Goal: Task Accomplishment & Management: Manage account settings

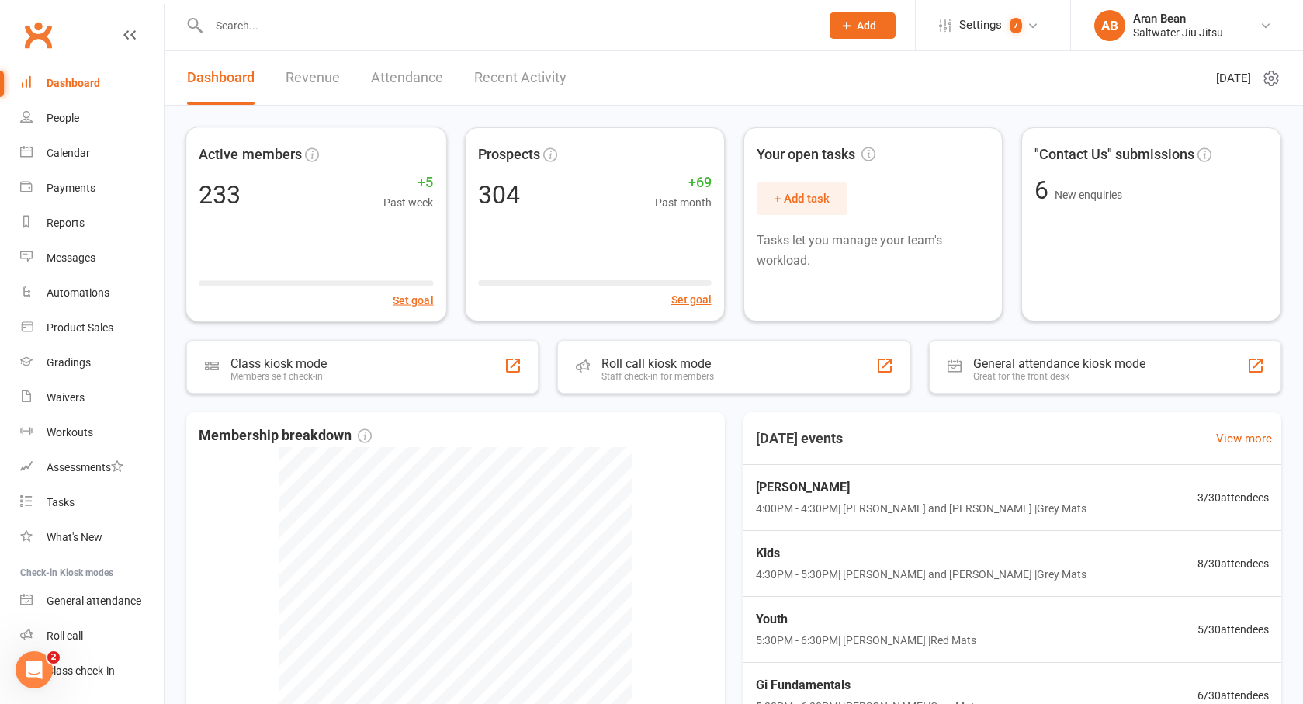
drag, startPoint x: 76, startPoint y: 123, endPoint x: 85, endPoint y: 123, distance: 8.6
click at [76, 123] on div "People" at bounding box center [63, 118] width 33 height 12
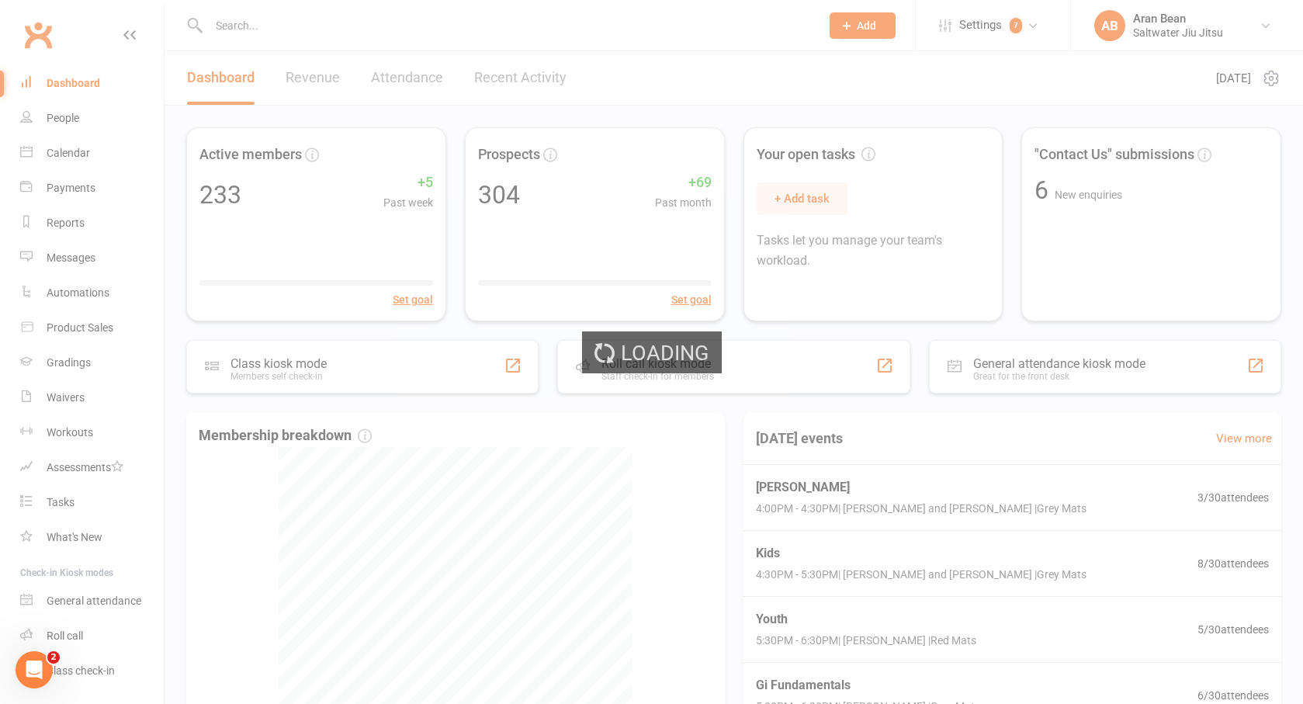
select select "100"
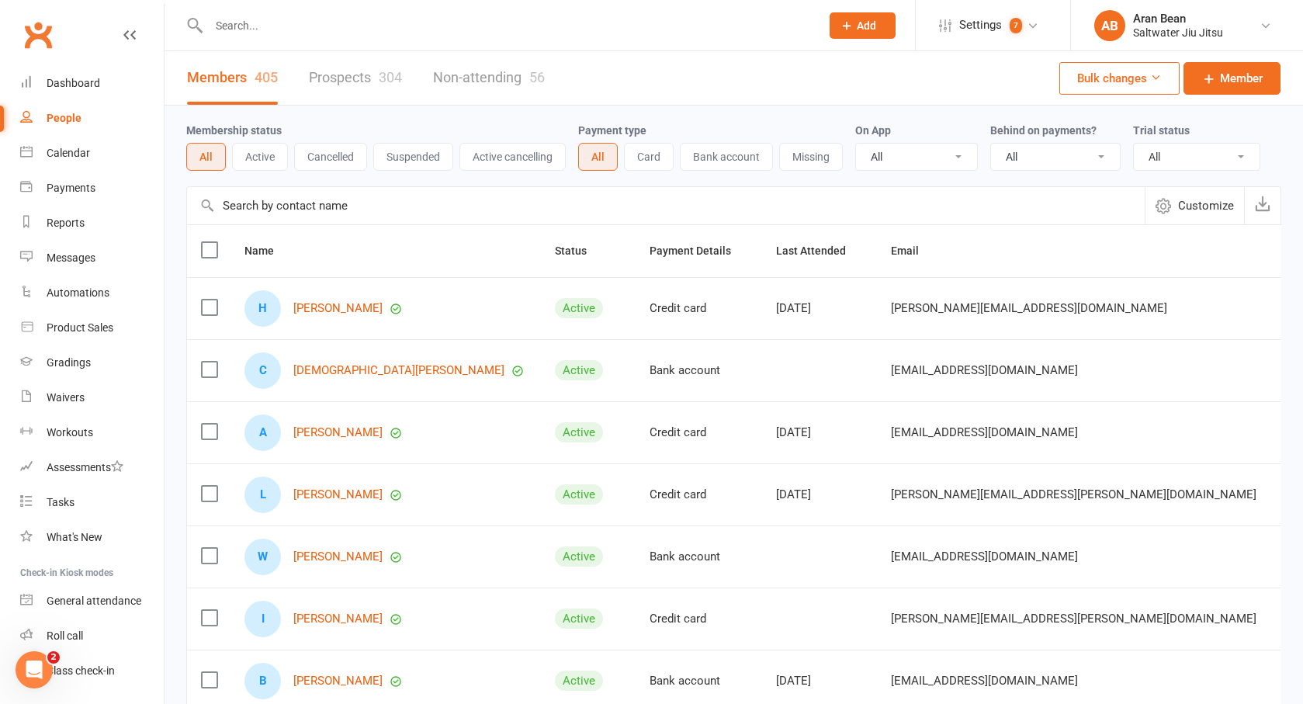
click at [362, 163] on button "Cancelled" at bounding box center [330, 157] width 73 height 28
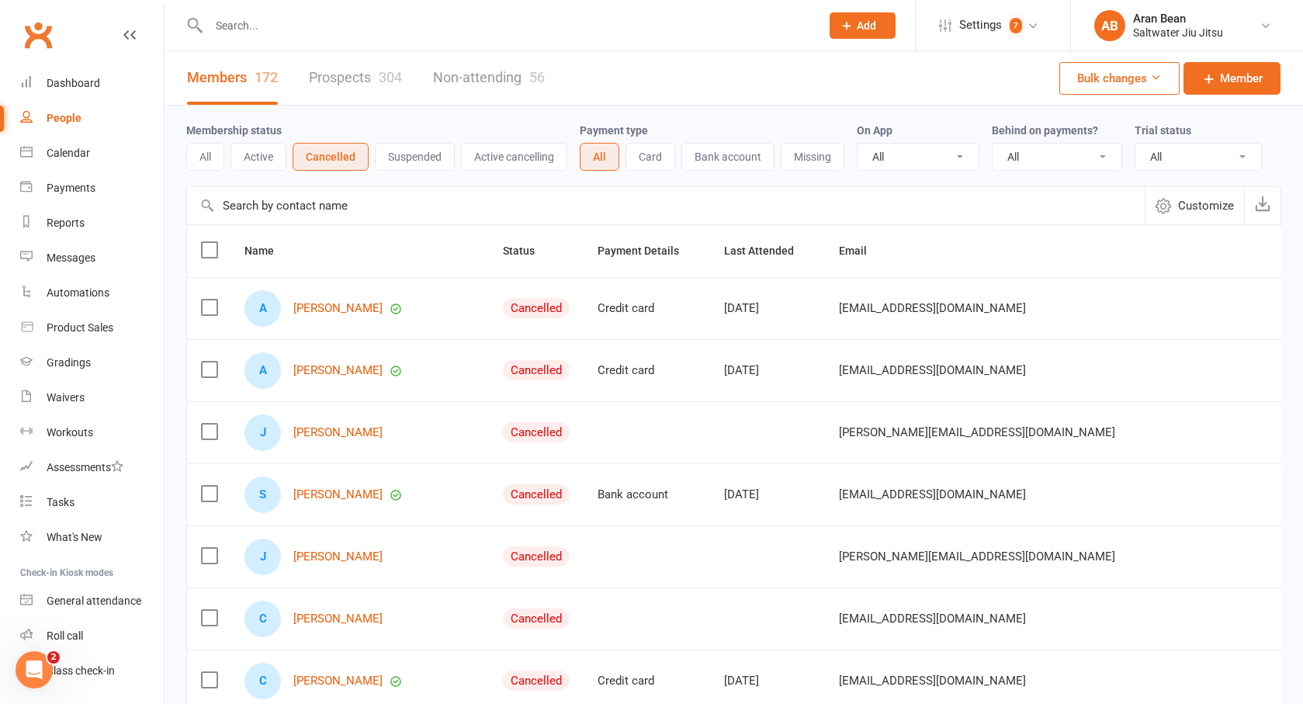
click at [213, 249] on label at bounding box center [209, 250] width 16 height 16
click at [213, 242] on input "checkbox" at bounding box center [209, 242] width 16 height 0
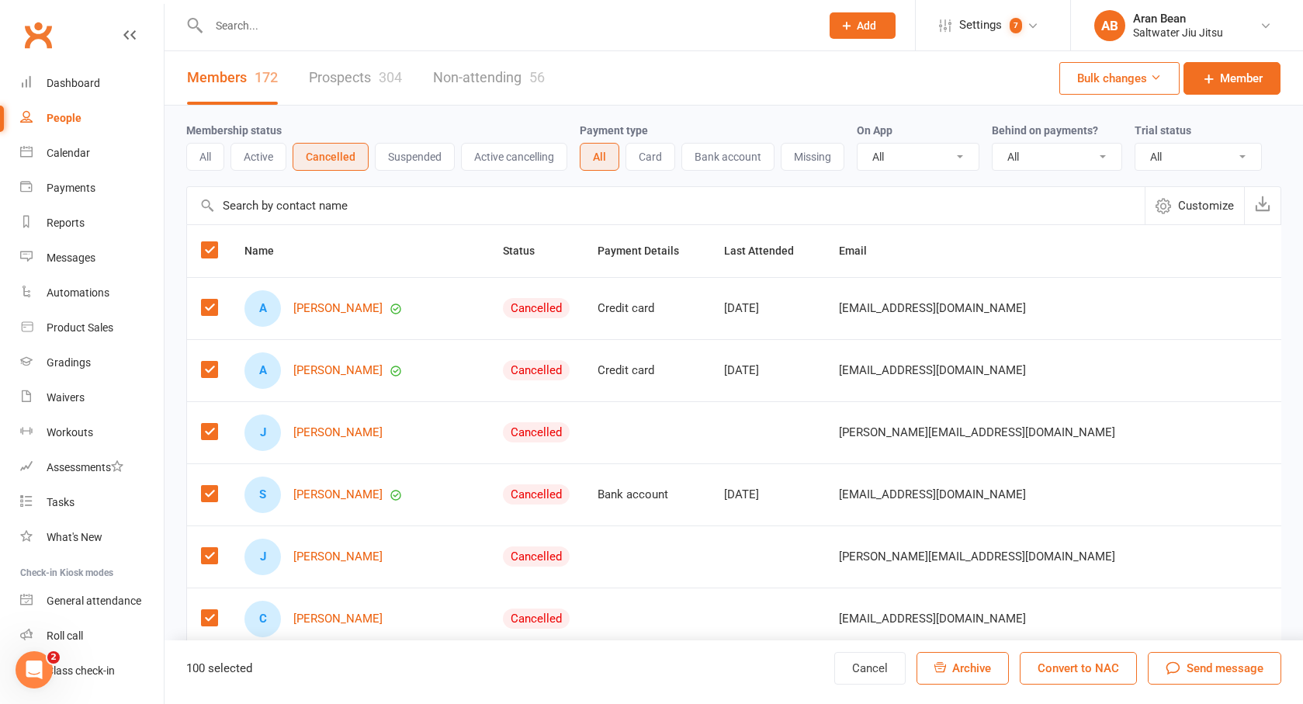
click at [213, 249] on label at bounding box center [209, 250] width 16 height 16
click at [213, 242] on input "checkbox" at bounding box center [209, 242] width 16 height 0
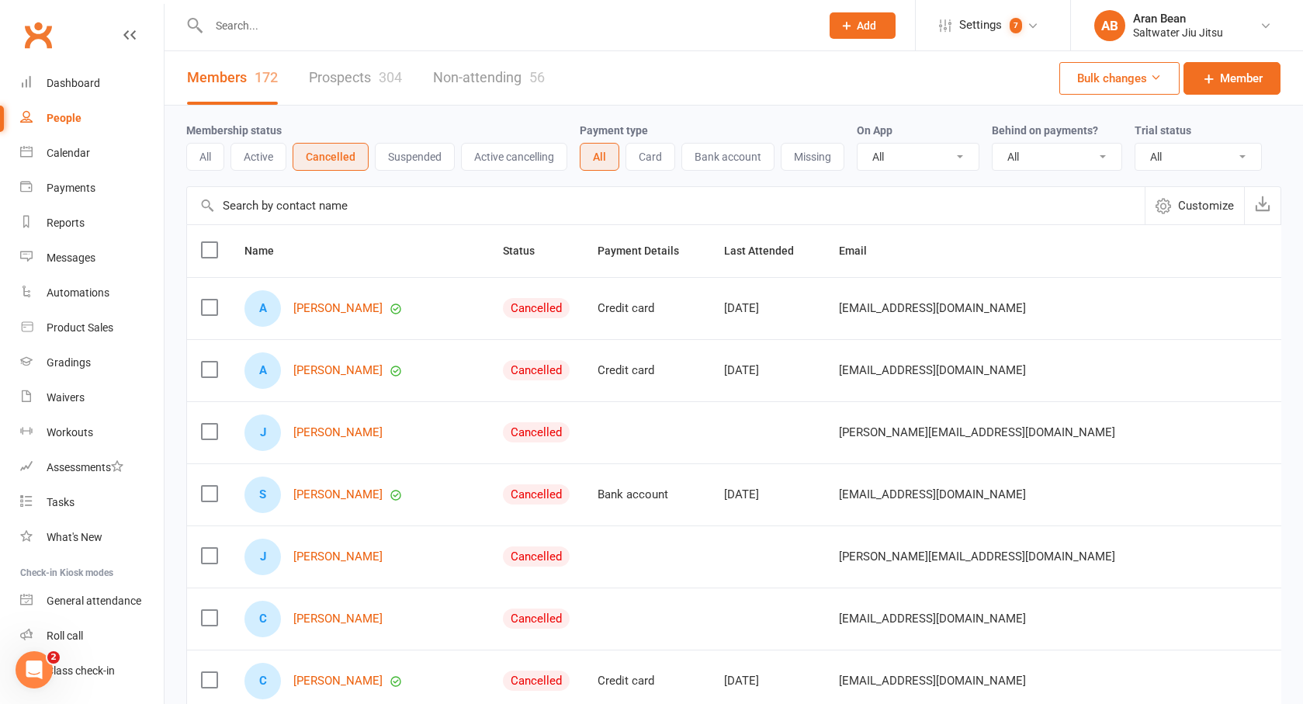
click at [216, 370] on label at bounding box center [209, 370] width 16 height 16
click at [216, 362] on input "checkbox" at bounding box center [209, 362] width 16 height 0
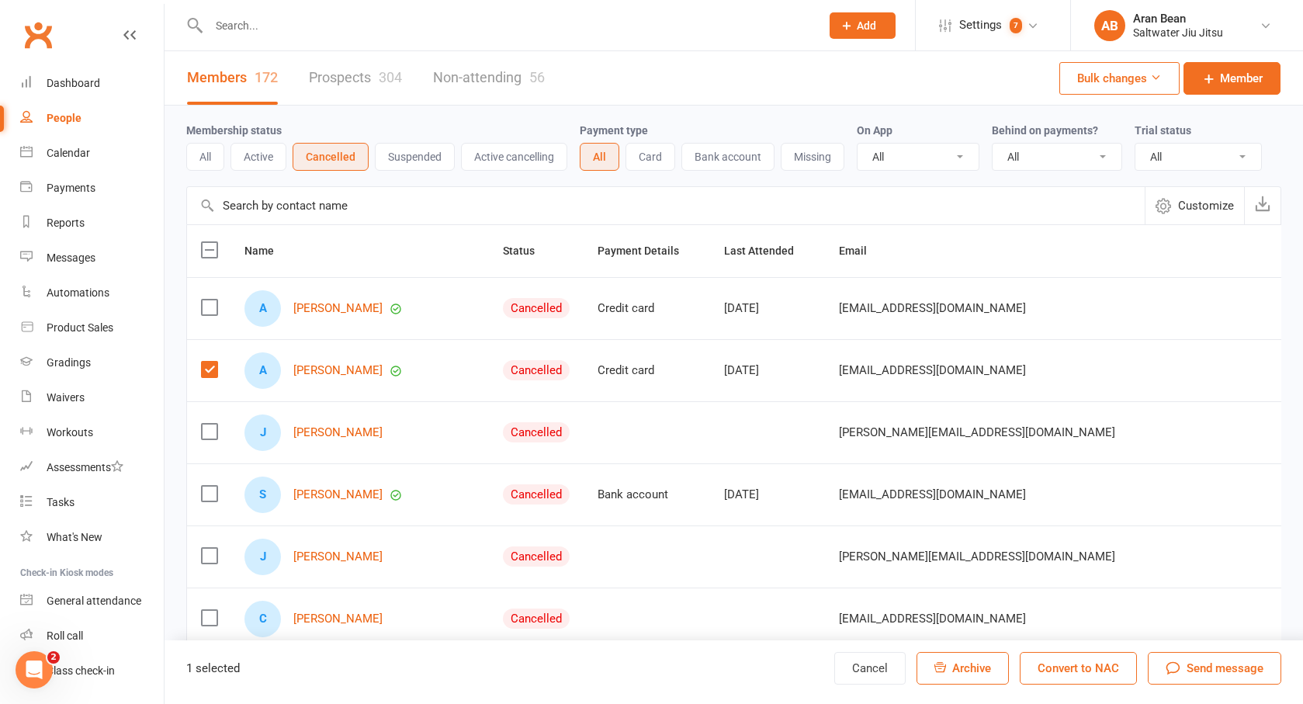
click at [205, 365] on label at bounding box center [209, 370] width 16 height 16
click at [205, 362] on input "checkbox" at bounding box center [209, 362] width 16 height 0
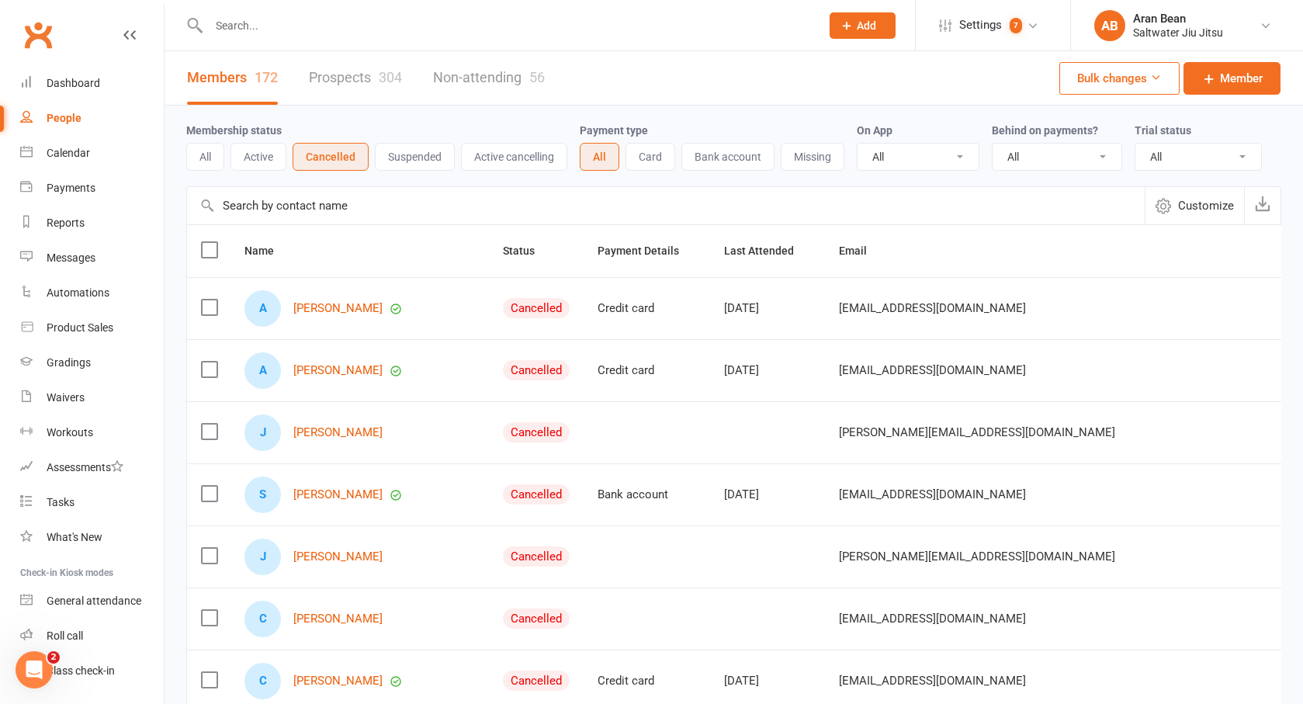
click at [210, 299] on label at bounding box center [209, 307] width 16 height 16
click at [210, 299] on input "checkbox" at bounding box center [209, 299] width 16 height 0
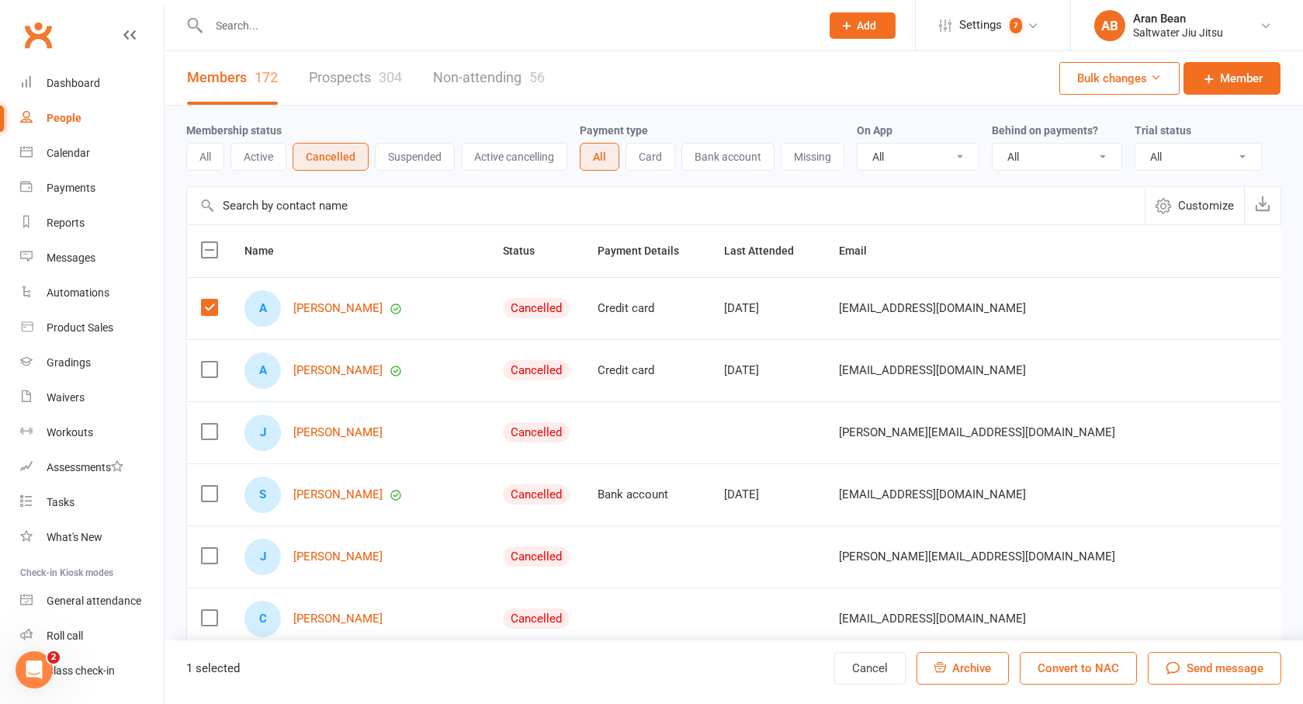
click at [954, 666] on span "Archive" at bounding box center [971, 668] width 39 height 14
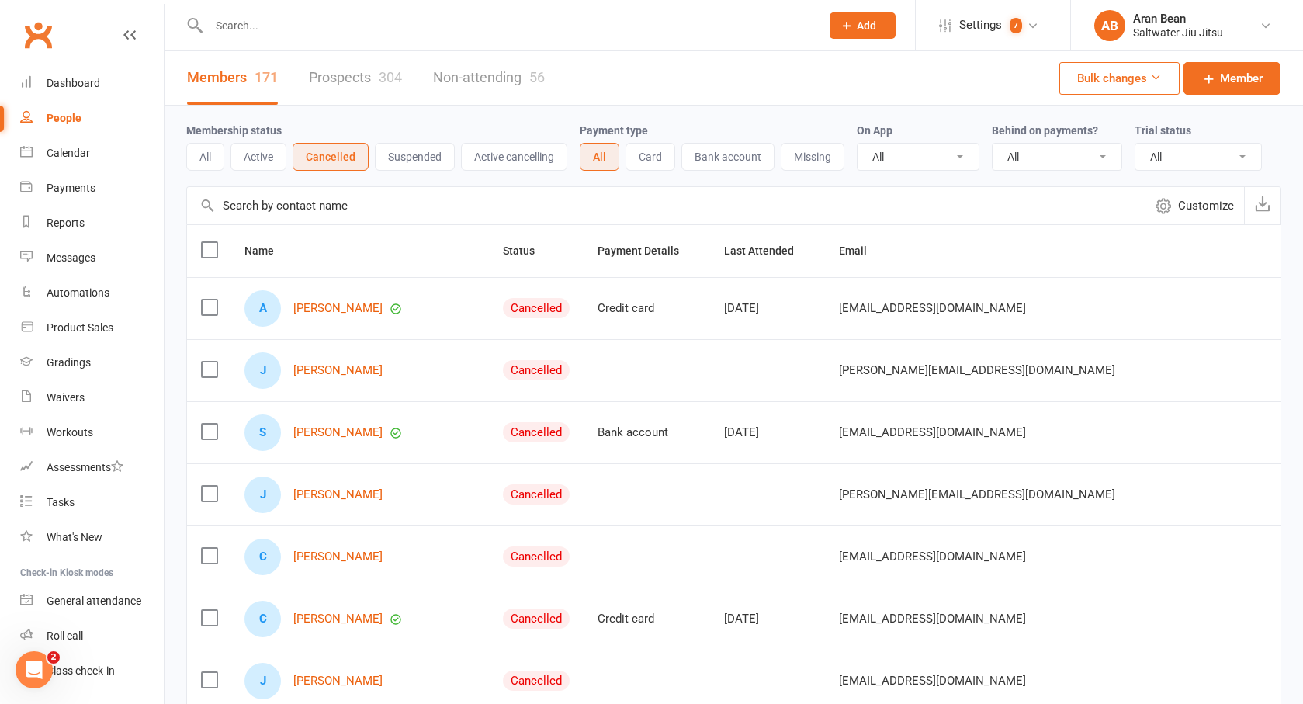
click at [216, 251] on label at bounding box center [209, 250] width 16 height 16
click at [216, 242] on input "checkbox" at bounding box center [209, 242] width 16 height 0
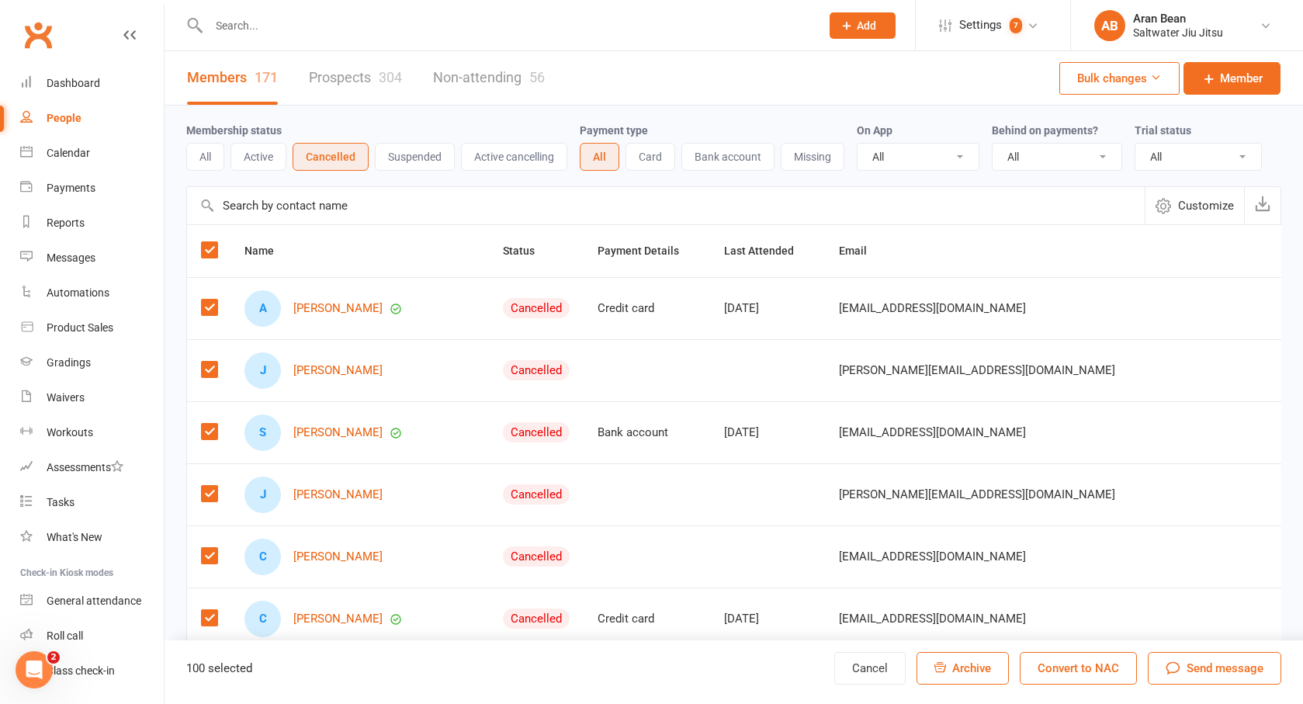
click at [213, 251] on label at bounding box center [209, 250] width 16 height 16
click at [213, 242] on input "checkbox" at bounding box center [209, 242] width 16 height 0
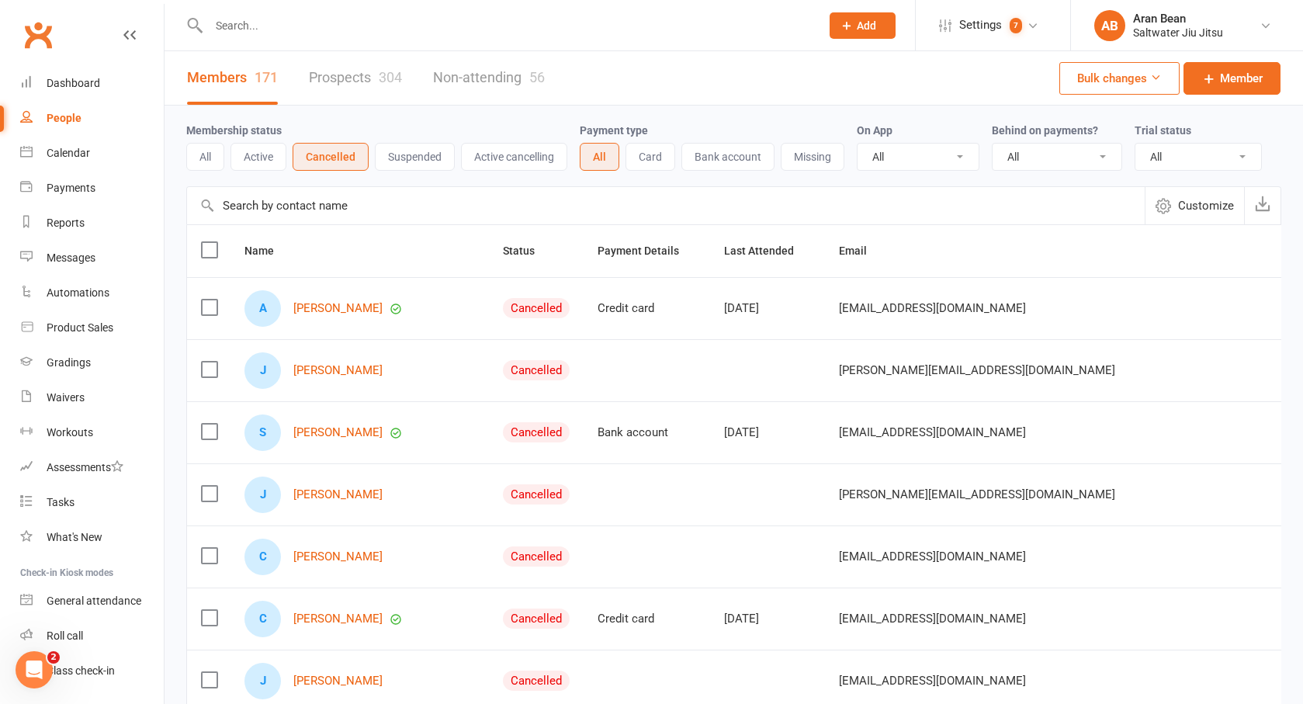
click at [209, 242] on label at bounding box center [209, 250] width 16 height 16
click at [209, 242] on input "checkbox" at bounding box center [209, 242] width 16 height 0
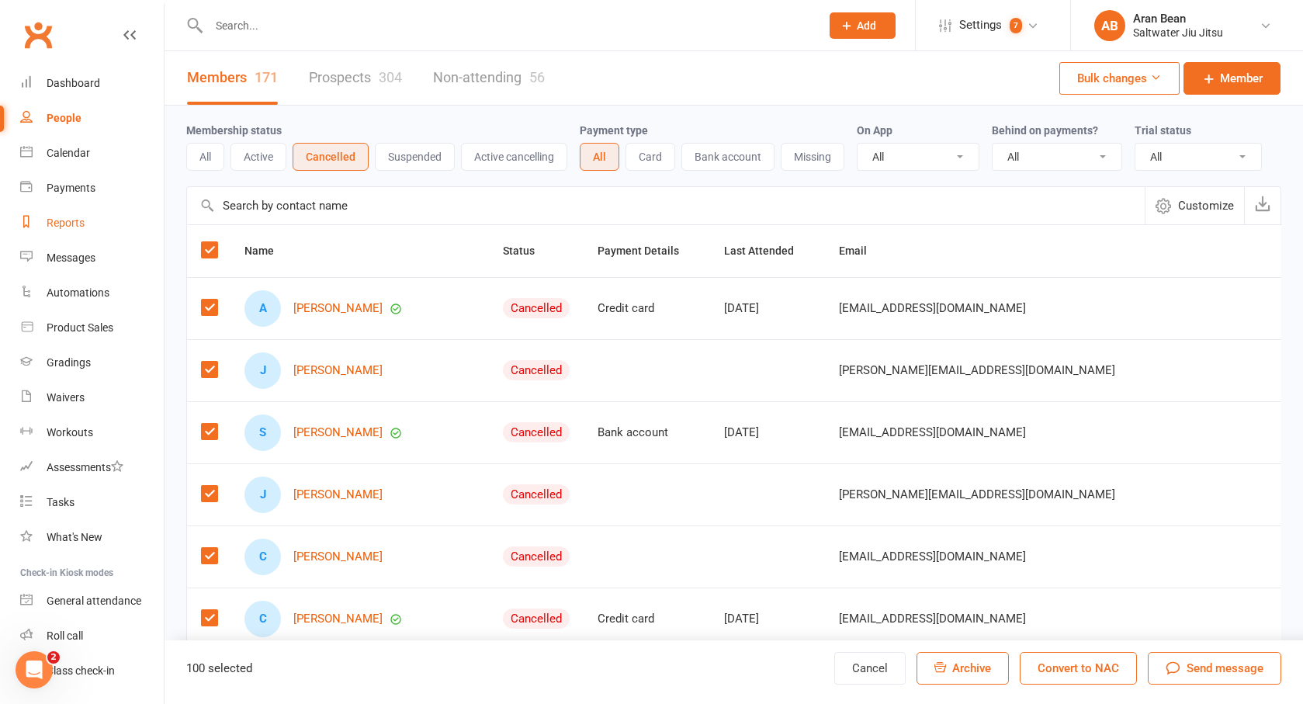
click at [57, 220] on div "Reports" at bounding box center [66, 222] width 38 height 12
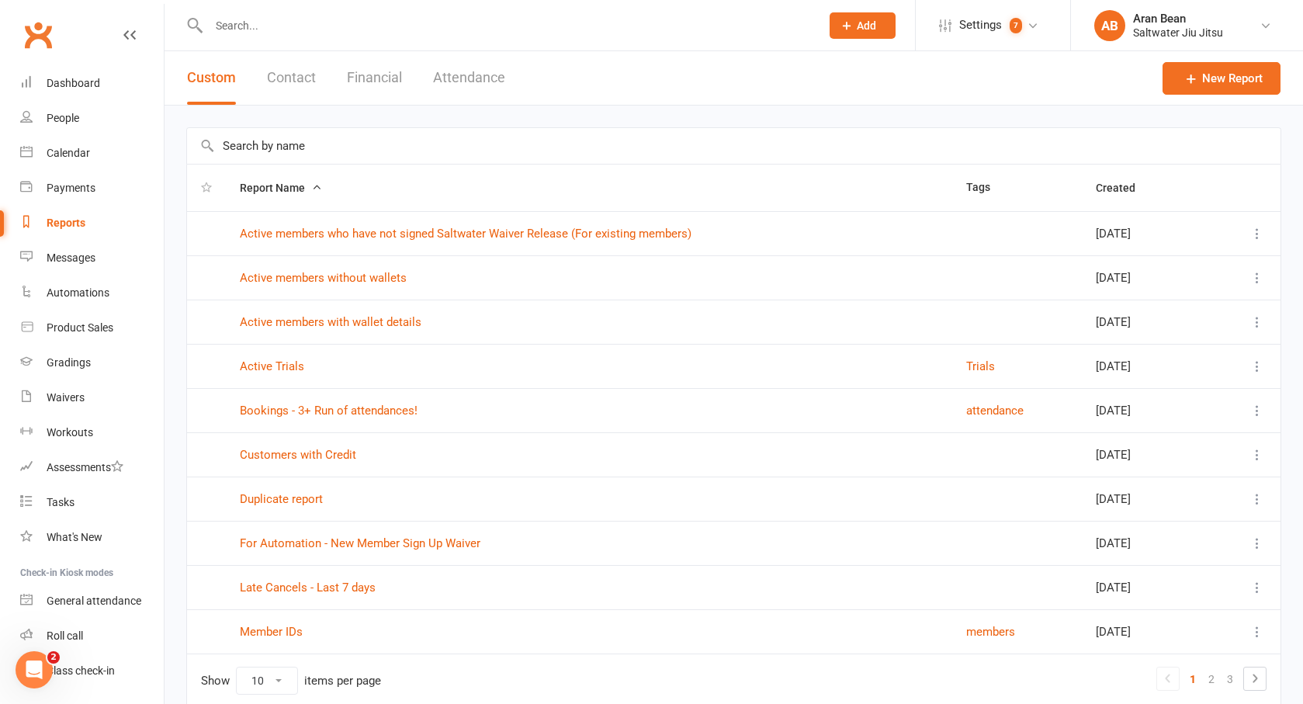
click at [298, 154] on input "text" at bounding box center [733, 146] width 1093 height 36
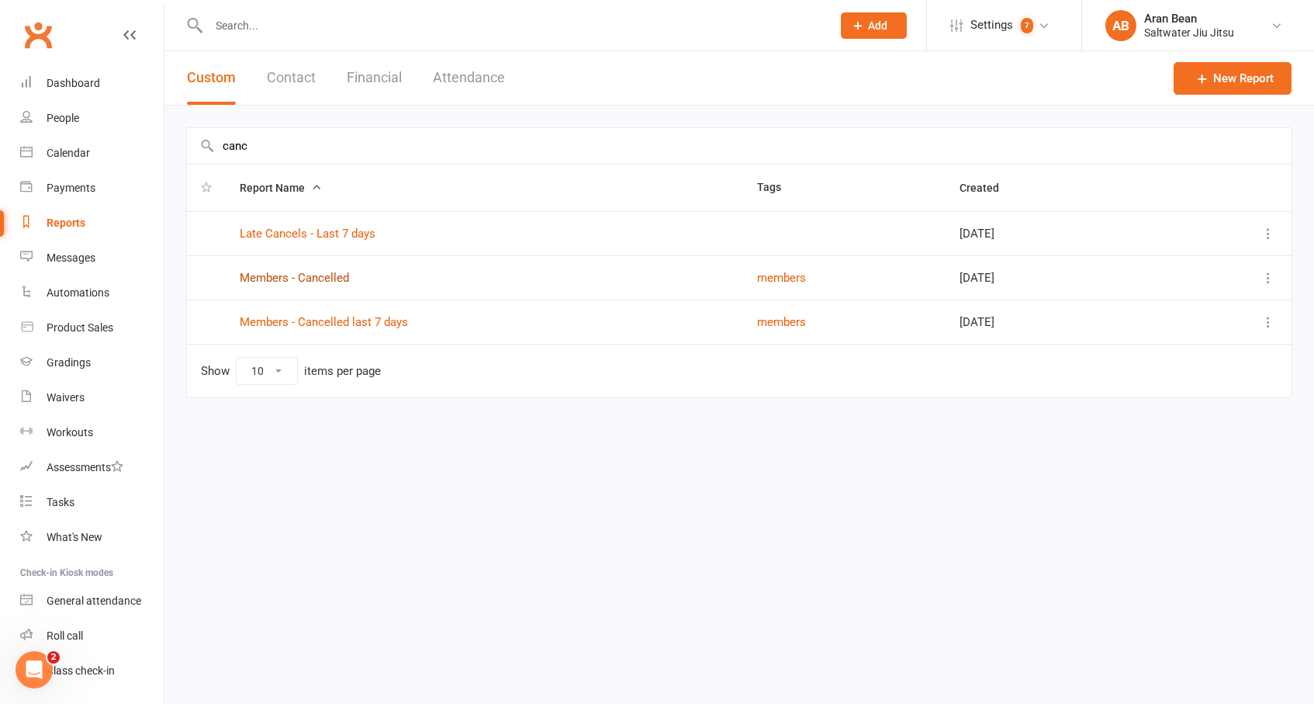
type input "canc"
click at [268, 276] on link "Members - Cancelled" at bounding box center [294, 278] width 109 height 14
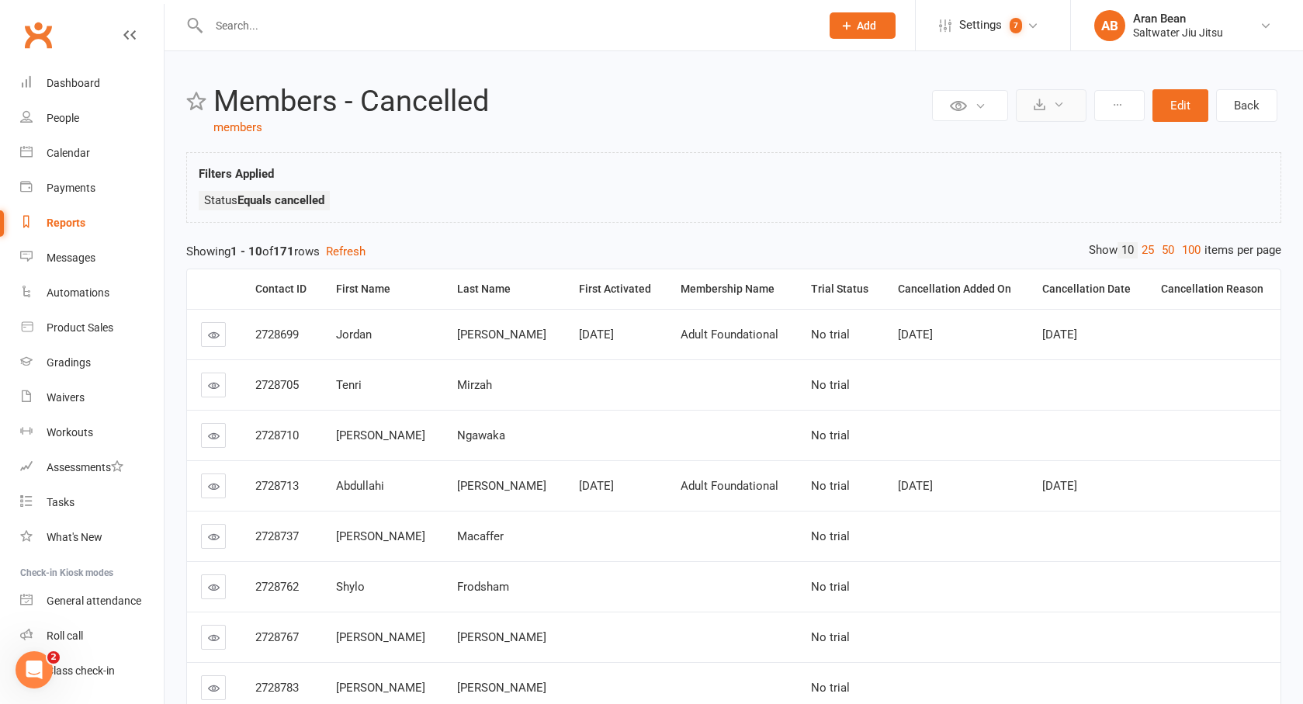
click at [1066, 109] on button at bounding box center [1051, 105] width 71 height 33
click at [987, 140] on link "Export to CSV" at bounding box center [1003, 142] width 163 height 31
click at [1187, 111] on button "Edit" at bounding box center [1180, 105] width 56 height 33
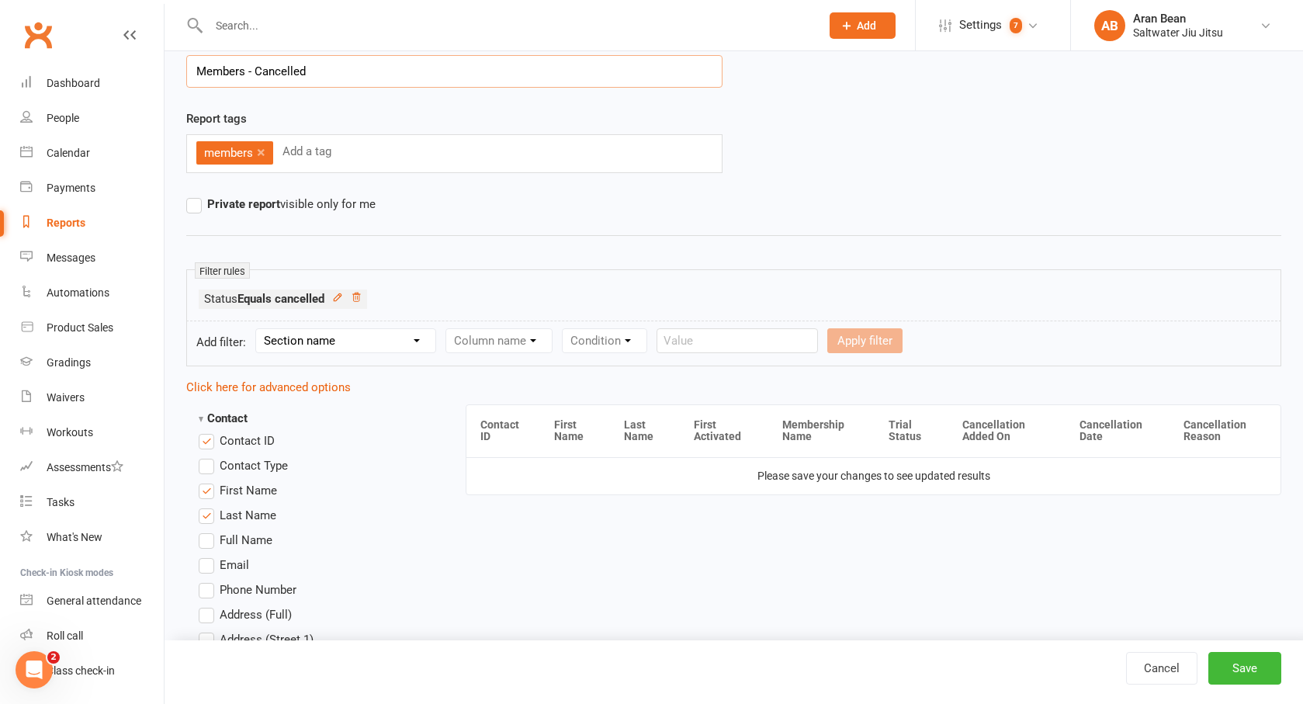
scroll to position [211, 0]
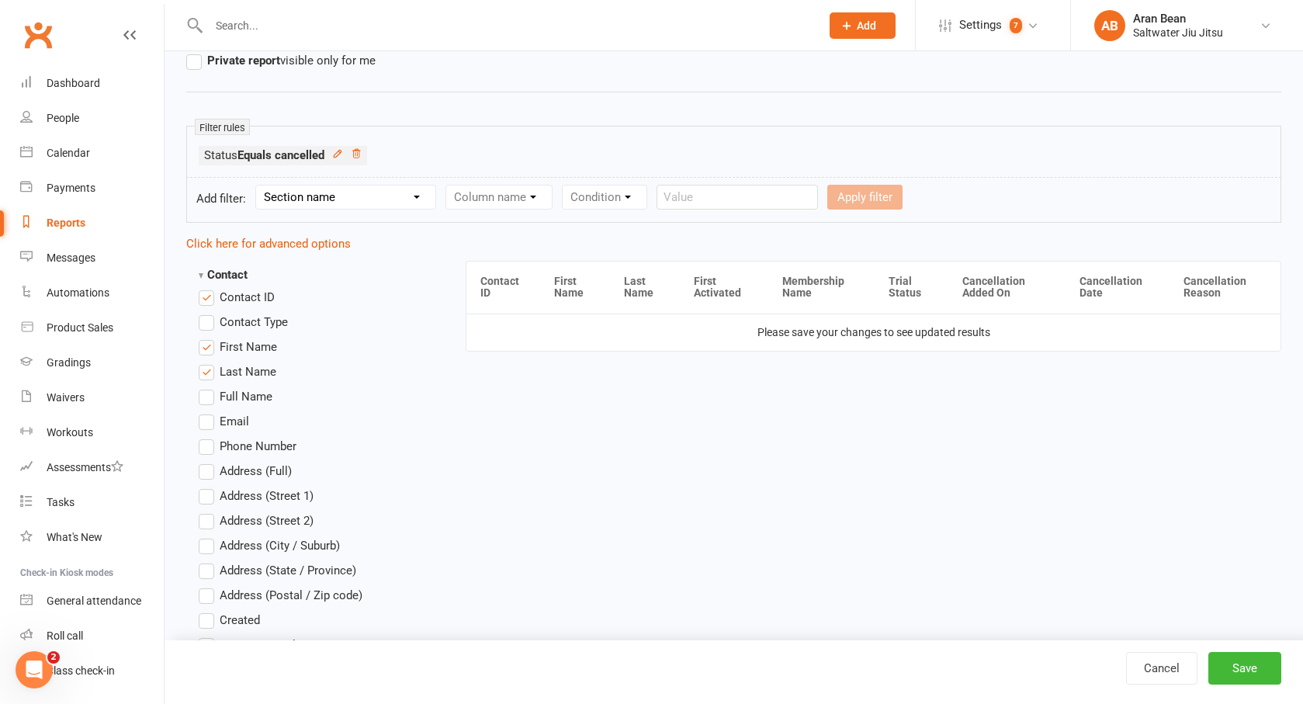
click at [209, 451] on label "Phone Number" at bounding box center [248, 446] width 98 height 19
click at [209, 437] on input "Phone Number" at bounding box center [204, 437] width 10 height 0
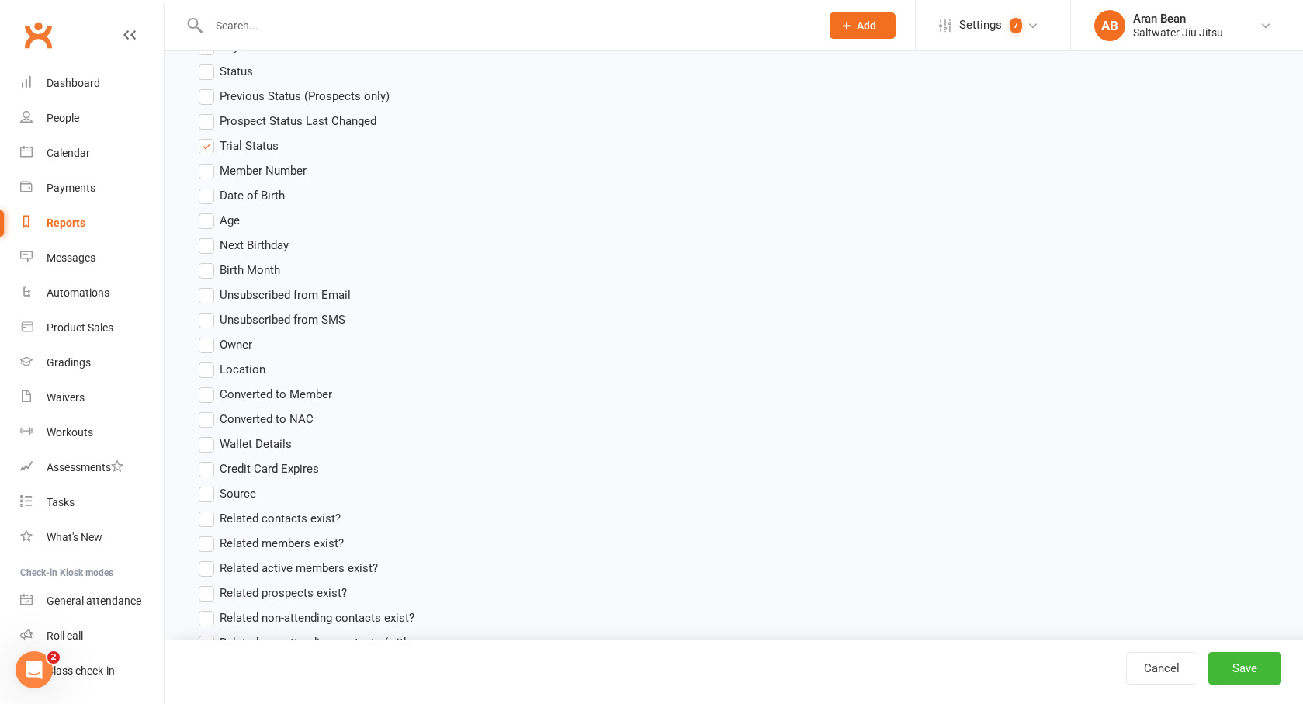
scroll to position [348, 0]
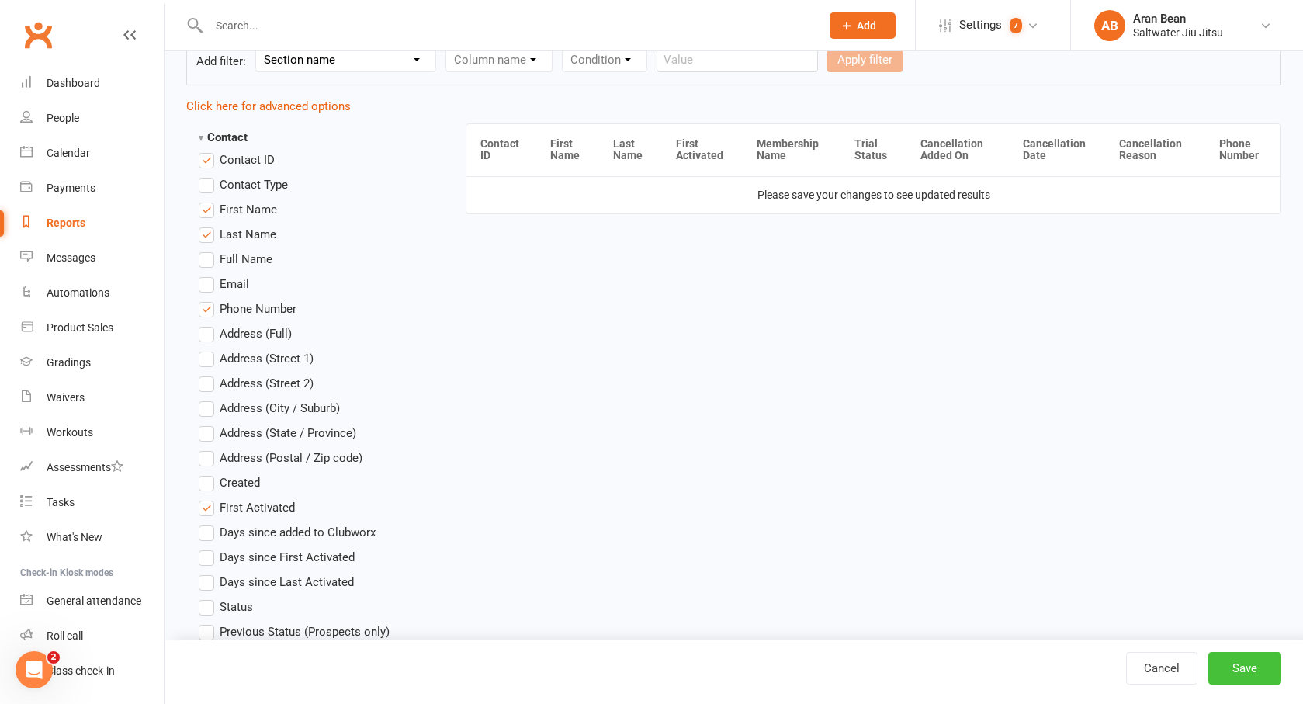
click at [1269, 674] on button "Save" at bounding box center [1244, 668] width 73 height 33
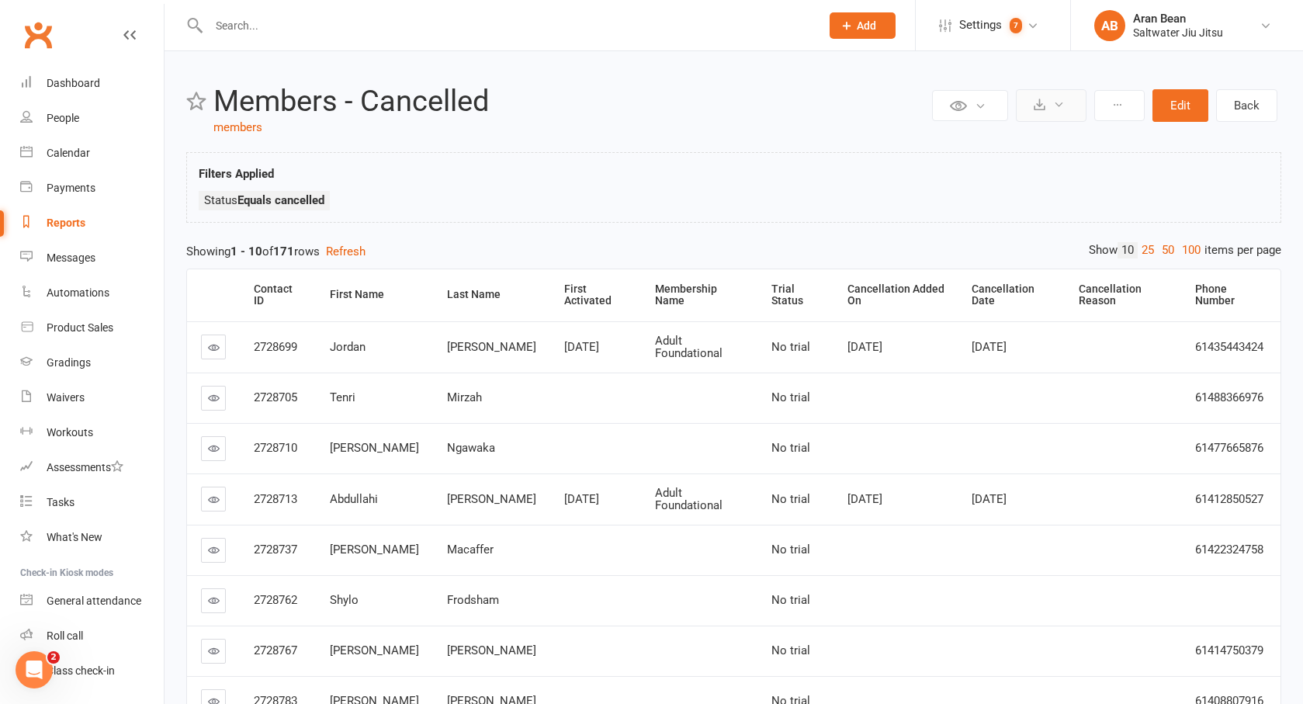
click at [1067, 108] on button at bounding box center [1051, 105] width 71 height 33
click at [1011, 137] on link "Export to CSV" at bounding box center [1003, 142] width 163 height 31
click at [61, 219] on div "Reports" at bounding box center [66, 222] width 39 height 12
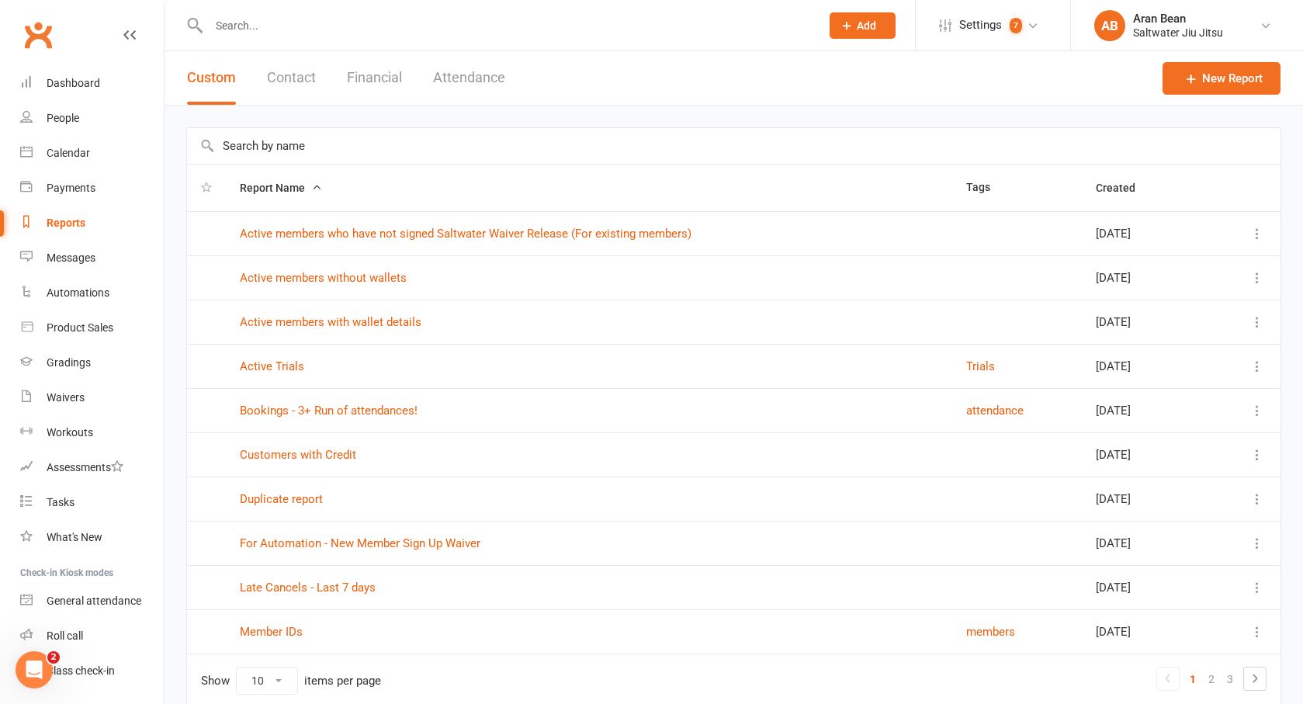
click at [285, 147] on input "text" at bounding box center [733, 146] width 1093 height 36
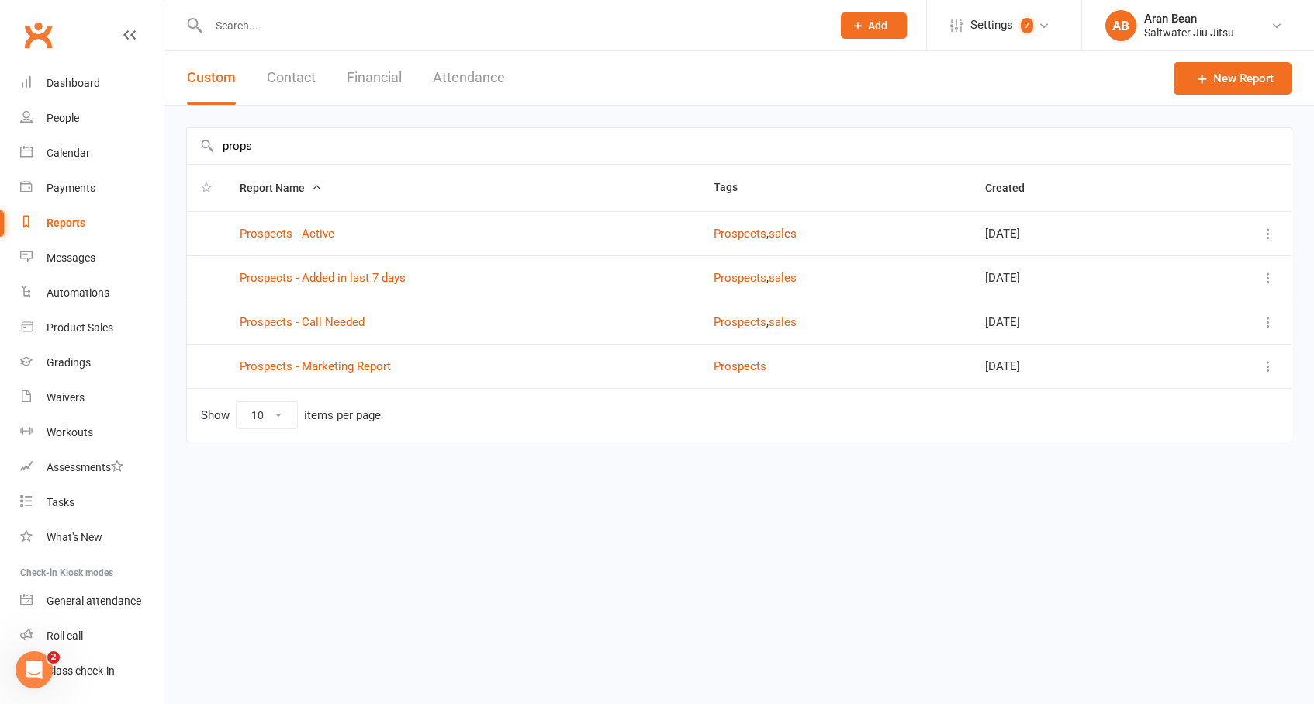
type input "props"
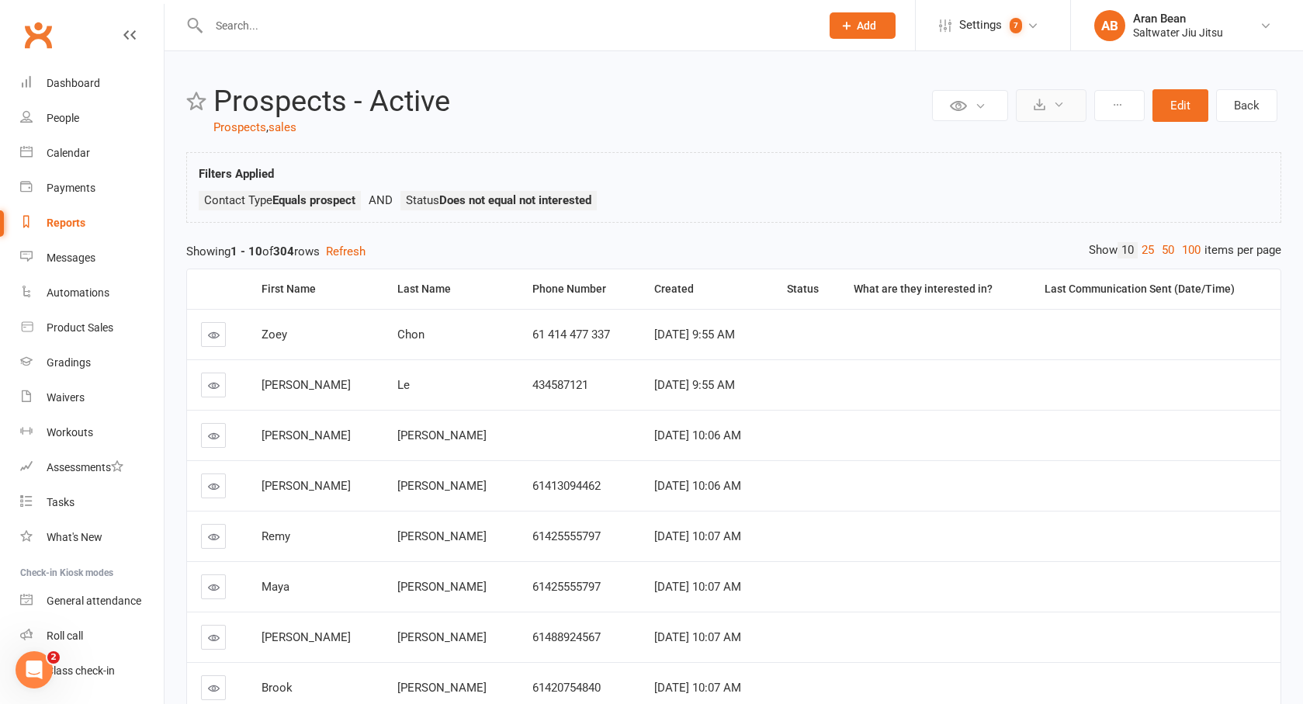
click at [1068, 102] on button at bounding box center [1051, 105] width 71 height 33
click at [1039, 133] on link "Export to CSV" at bounding box center [1003, 142] width 163 height 31
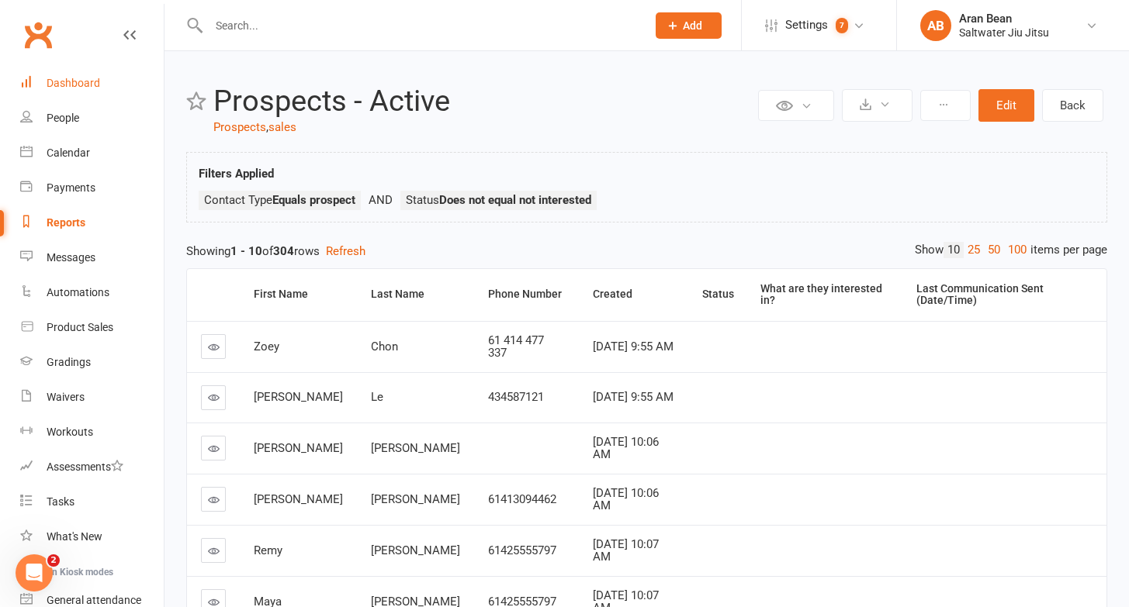
click at [43, 81] on link "Dashboard" at bounding box center [92, 83] width 144 height 35
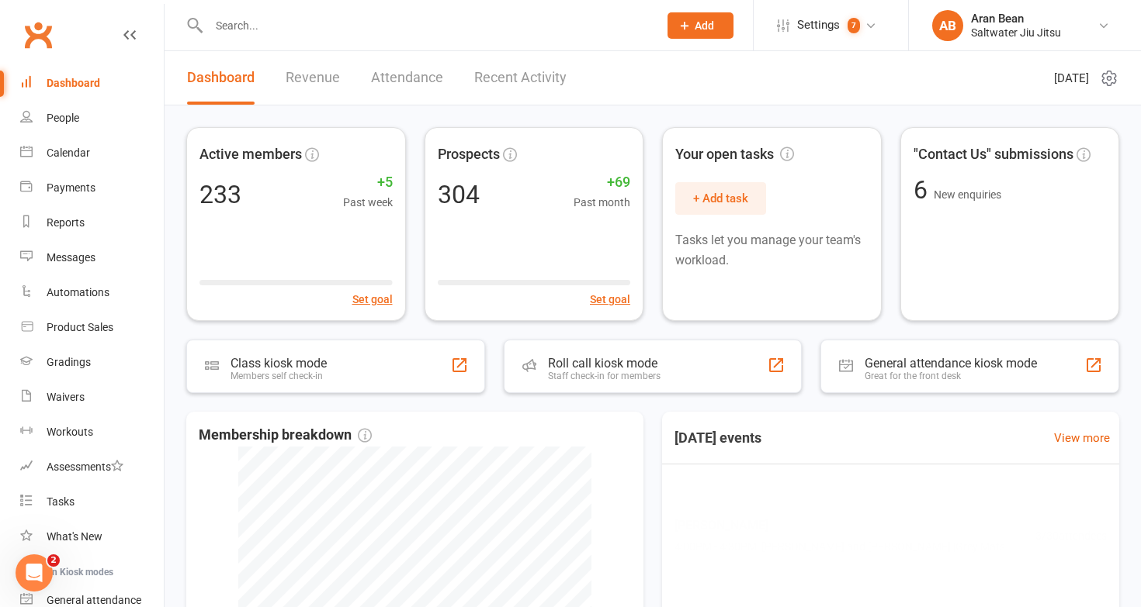
click at [286, 27] on input "text" at bounding box center [425, 26] width 443 height 22
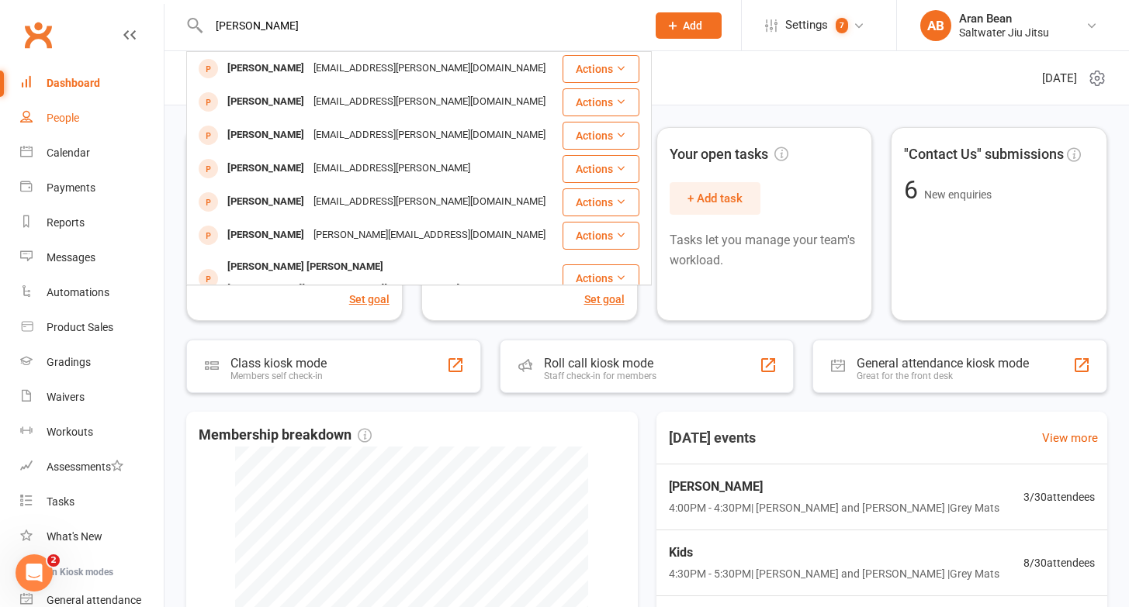
type input "[PERSON_NAME]"
click at [88, 104] on link "People" at bounding box center [92, 118] width 144 height 35
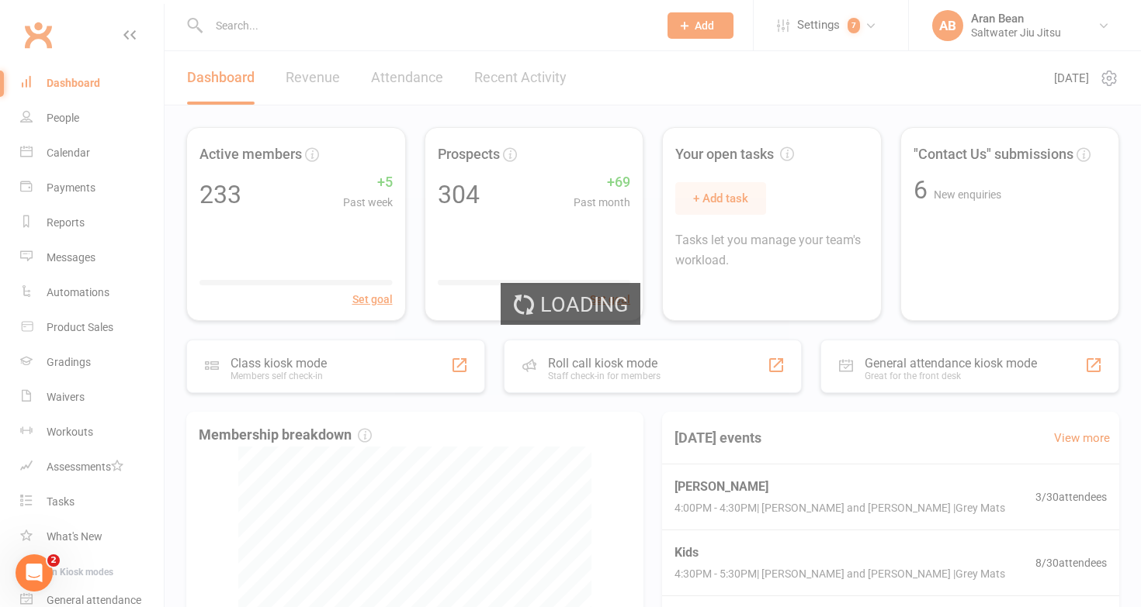
select select "100"
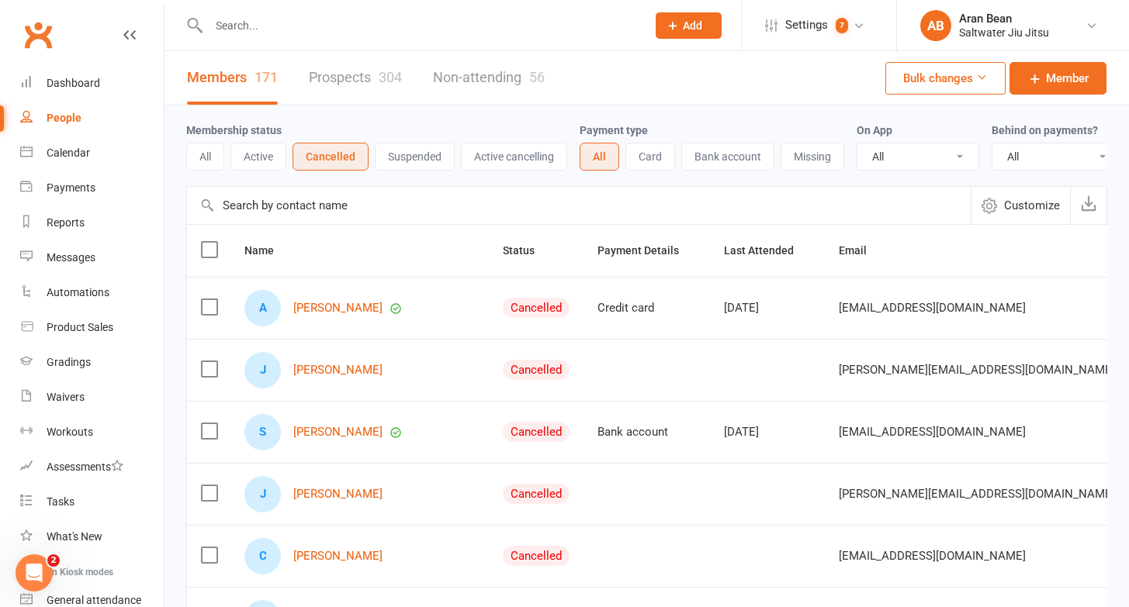
click at [348, 71] on link "Prospects 304" at bounding box center [355, 78] width 93 height 54
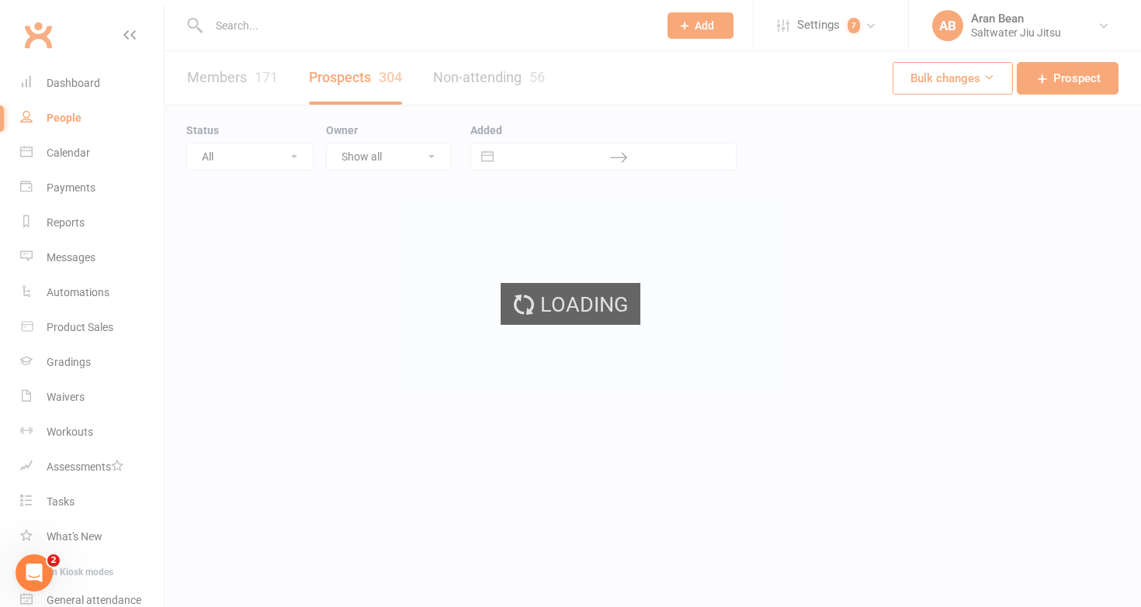
select select "100"
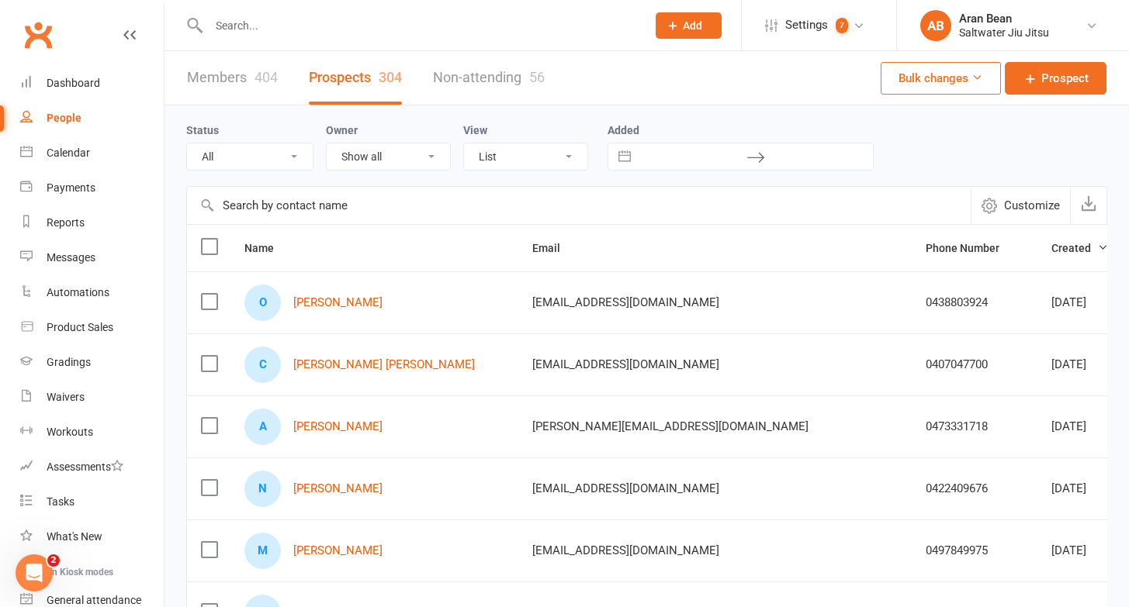
click at [302, 36] on div at bounding box center [410, 25] width 449 height 50
click at [299, 33] on input "text" at bounding box center [419, 26] width 431 height 22
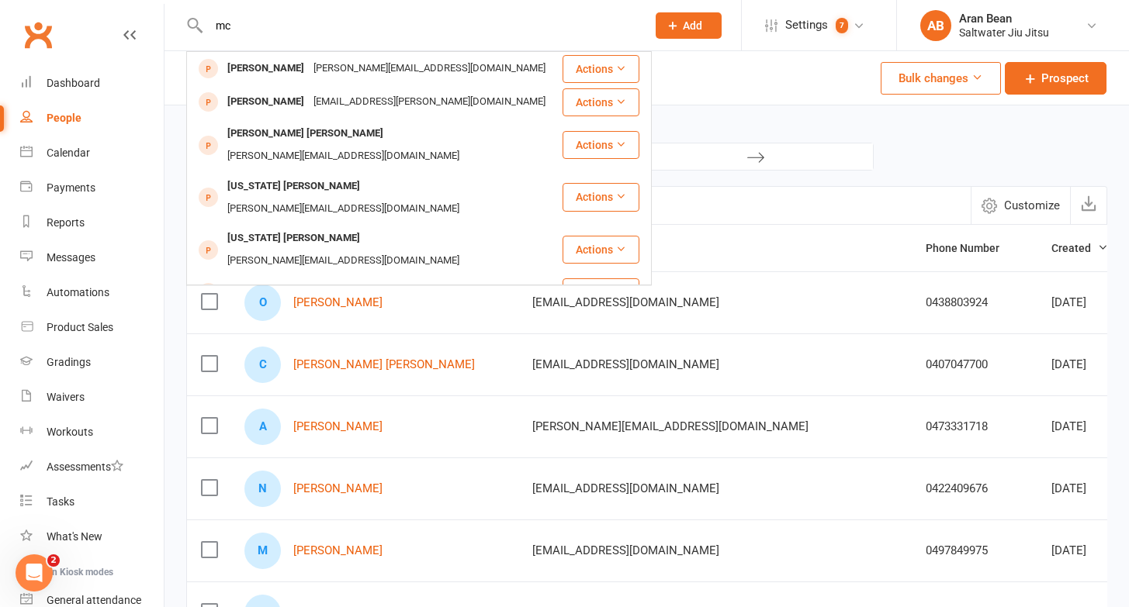
type input "m"
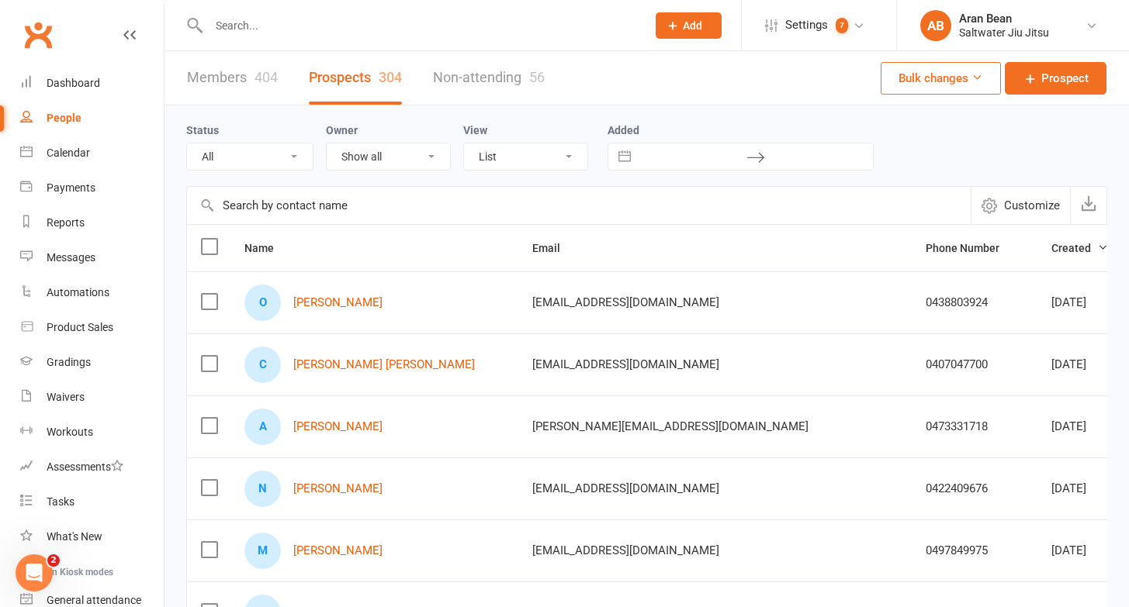
click at [327, 217] on input "text" at bounding box center [579, 205] width 784 height 37
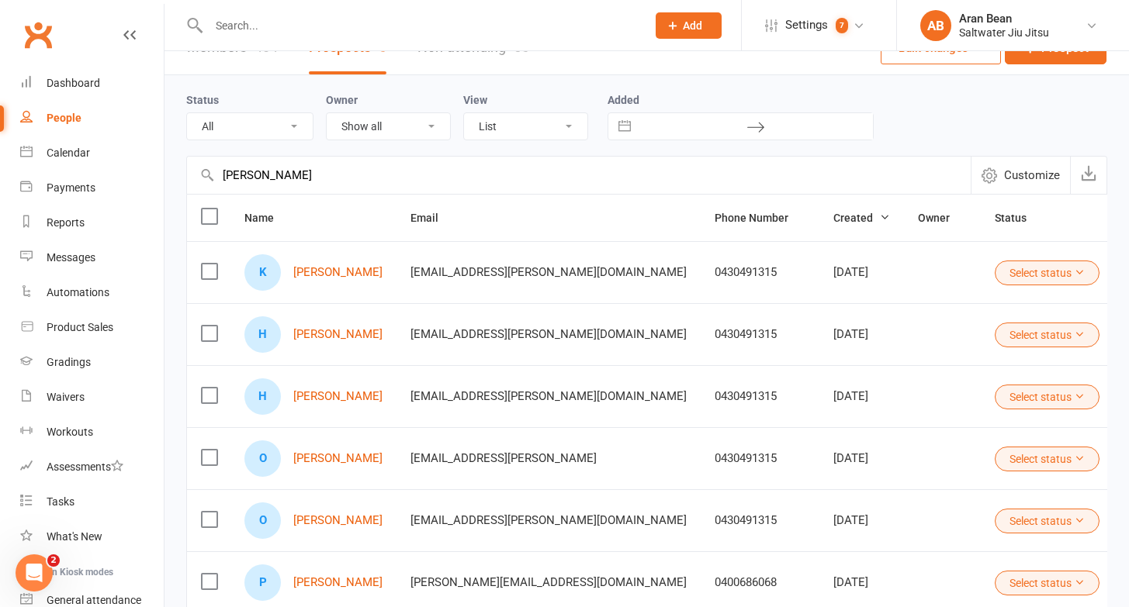
scroll to position [127, 0]
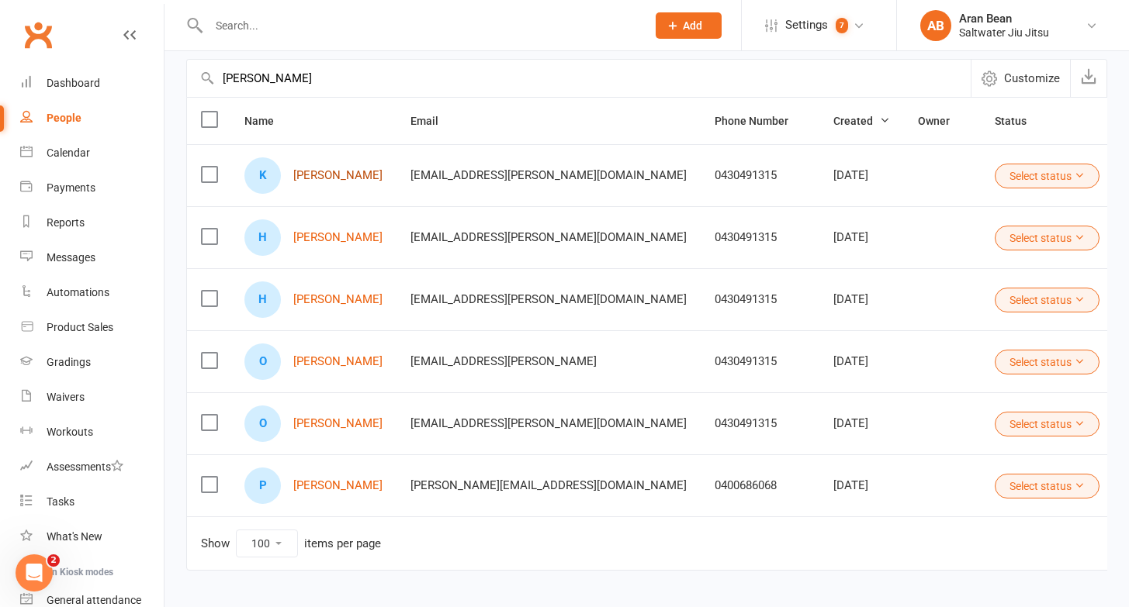
type input "[PERSON_NAME]"
click at [334, 178] on link "[PERSON_NAME]" at bounding box center [337, 175] width 89 height 13
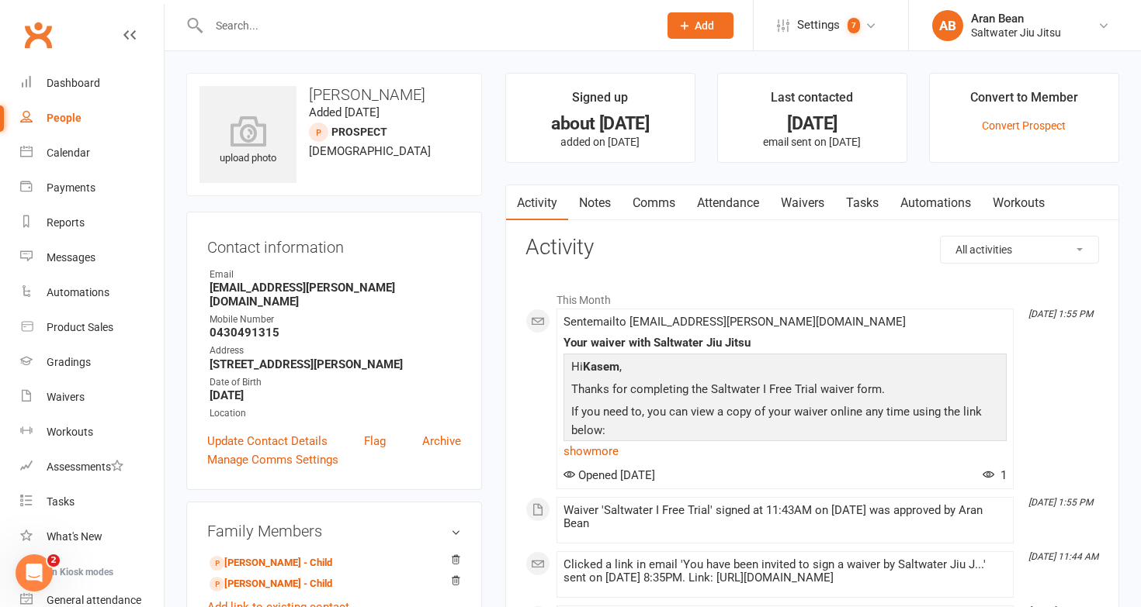
select select "100"
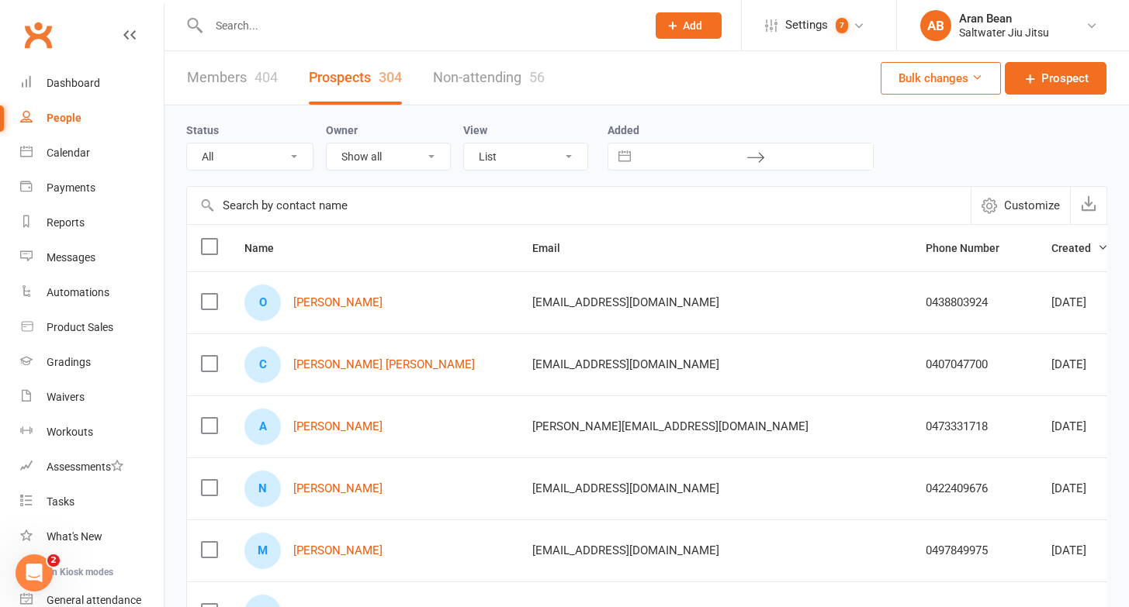
click at [281, 208] on input "text" at bounding box center [579, 205] width 784 height 37
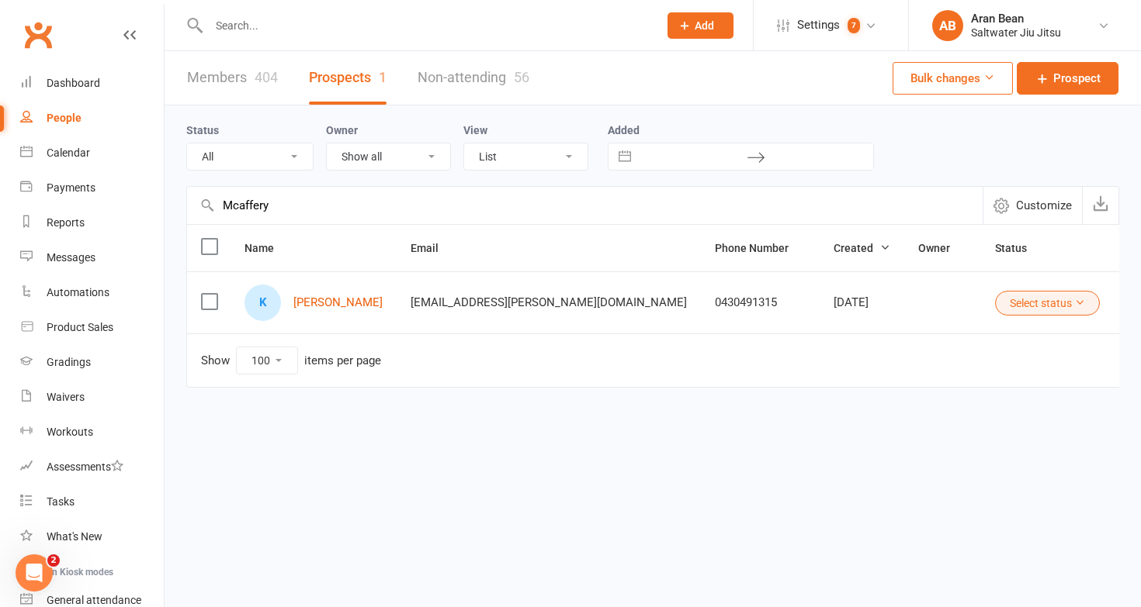
click at [242, 206] on input "Mcaffery" at bounding box center [584, 205] width 795 height 37
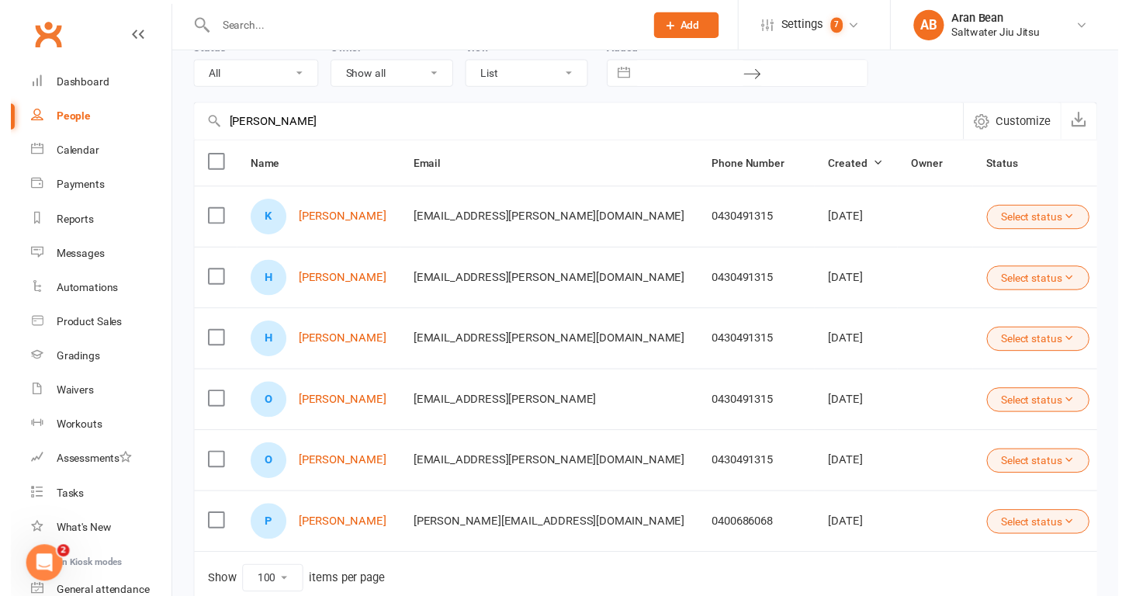
scroll to position [85, 0]
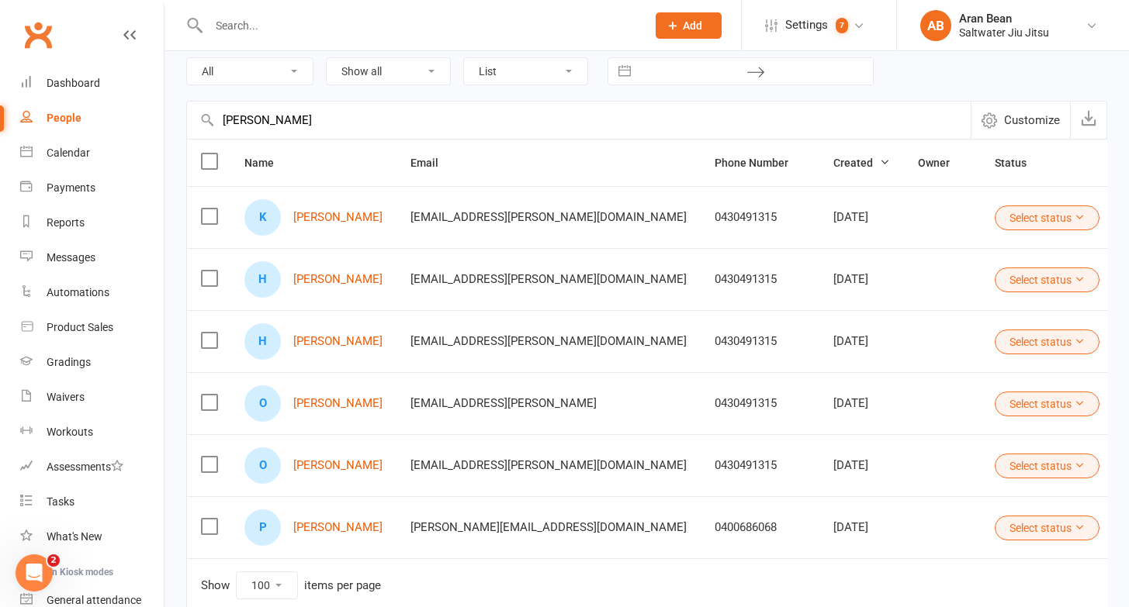
type input "[PERSON_NAME]"
click at [216, 403] on label at bounding box center [209, 403] width 16 height 16
click at [216, 395] on input "checkbox" at bounding box center [209, 395] width 16 height 0
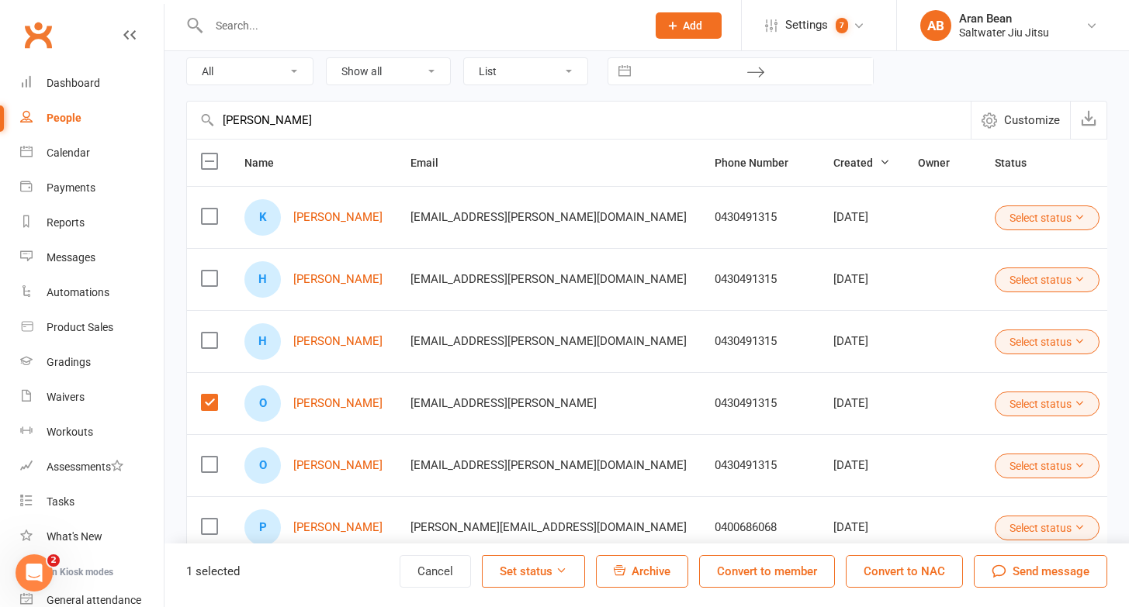
click at [209, 348] on label at bounding box center [209, 341] width 16 height 16
click at [209, 333] on input "checkbox" at bounding box center [209, 333] width 16 height 0
click at [214, 401] on label at bounding box center [209, 403] width 16 height 16
click at [214, 395] on input "checkbox" at bounding box center [209, 395] width 16 height 0
click at [213, 462] on label at bounding box center [209, 465] width 16 height 16
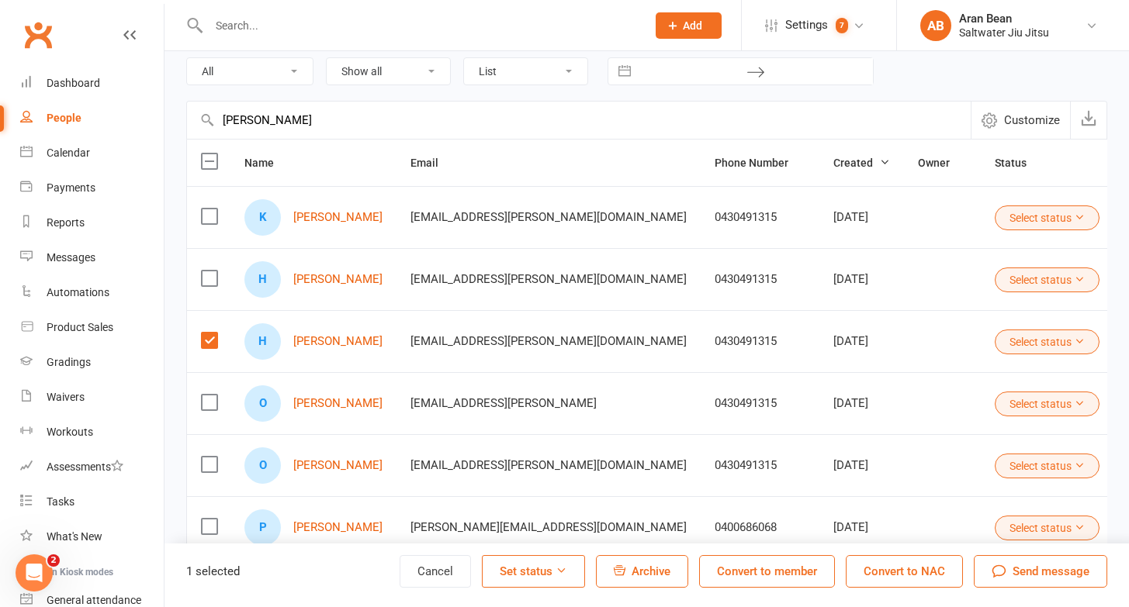
click at [213, 457] on input "checkbox" at bounding box center [209, 457] width 16 height 0
click at [629, 579] on button "Archive" at bounding box center [642, 572] width 92 height 33
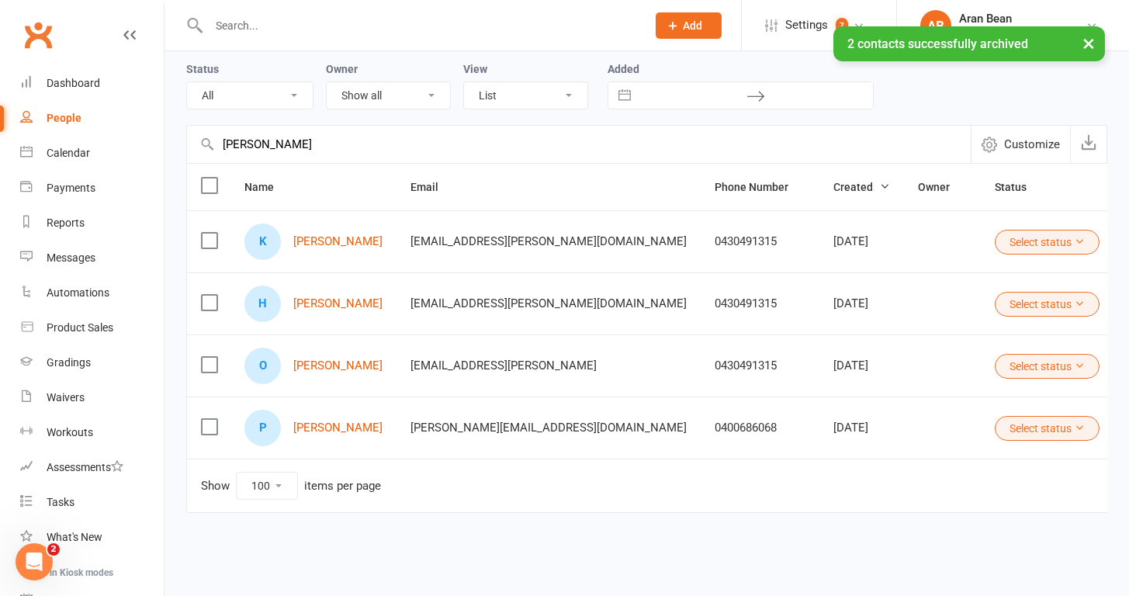
scroll to position [74, 0]
click at [372, 235] on link "[PERSON_NAME]" at bounding box center [337, 241] width 89 height 13
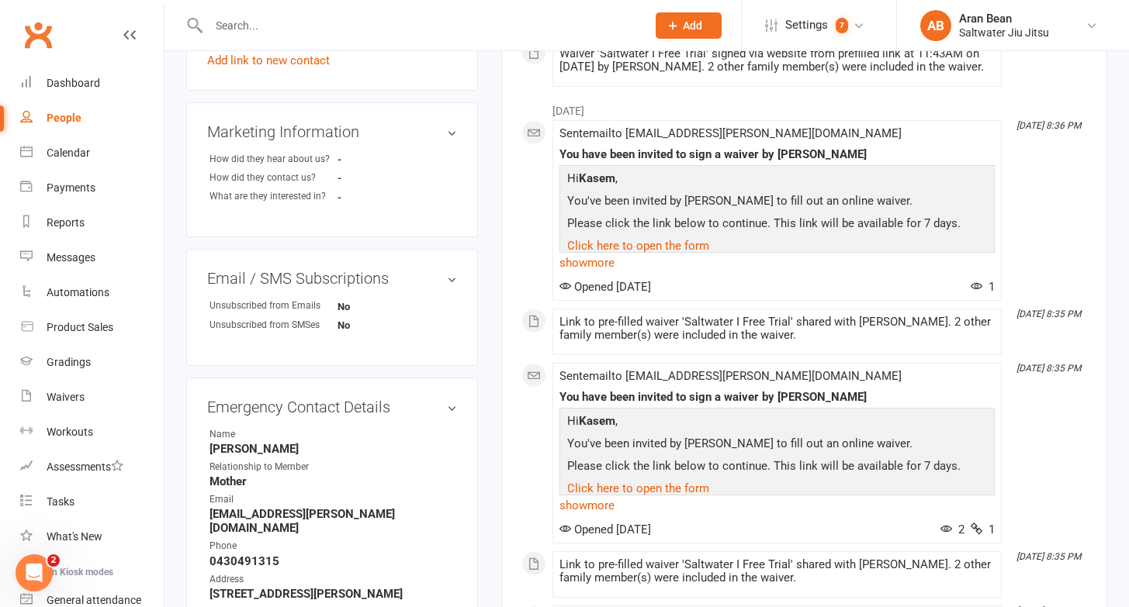
scroll to position [715, 0]
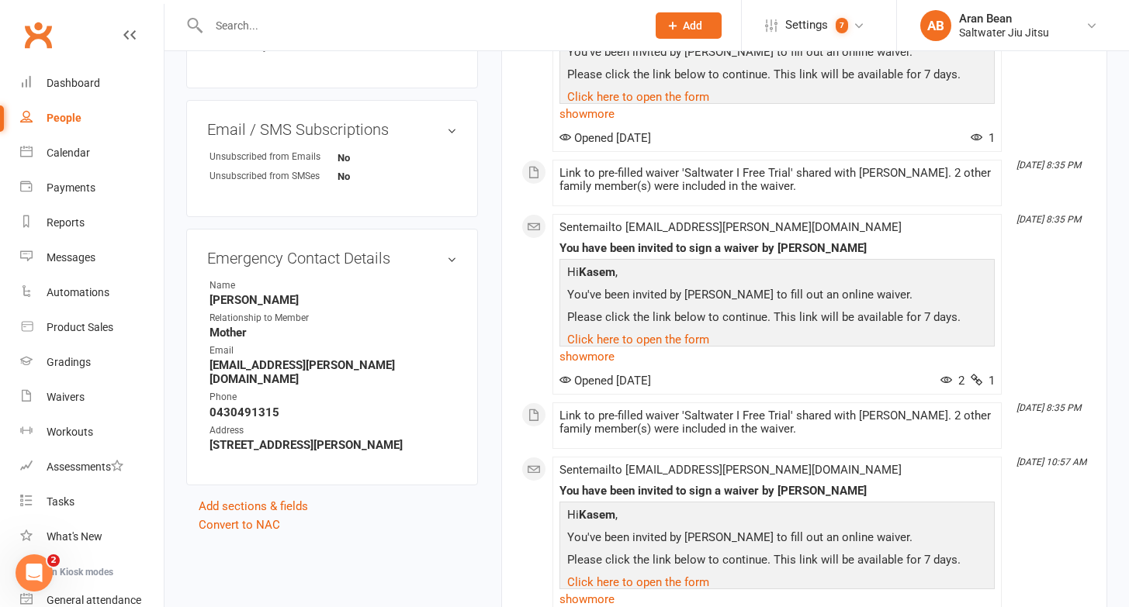
select select "100"
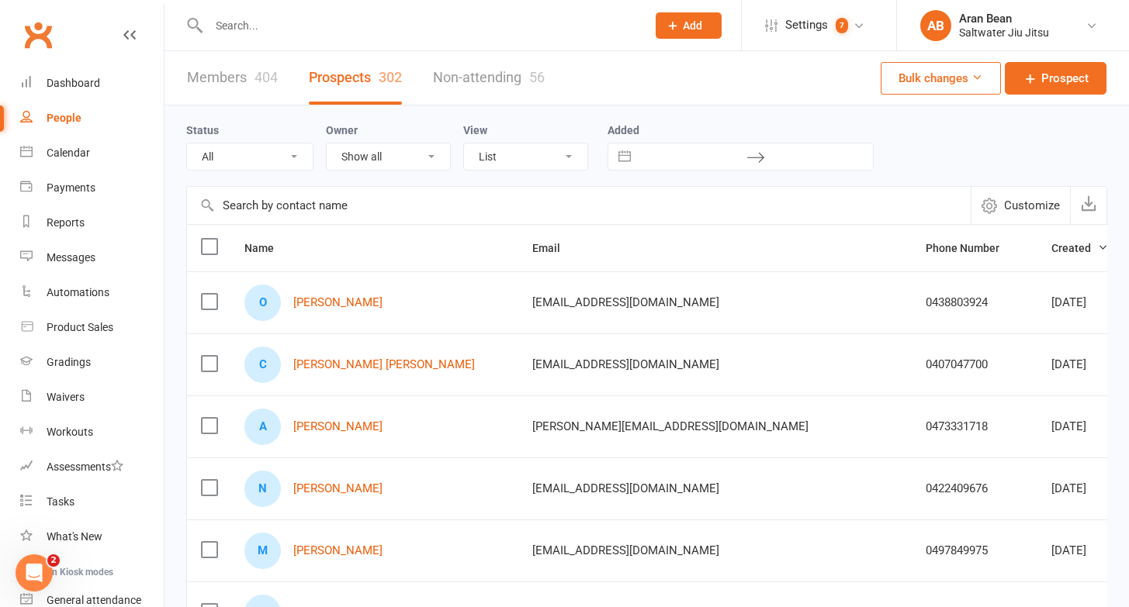
click at [308, 209] on input "text" at bounding box center [579, 205] width 784 height 37
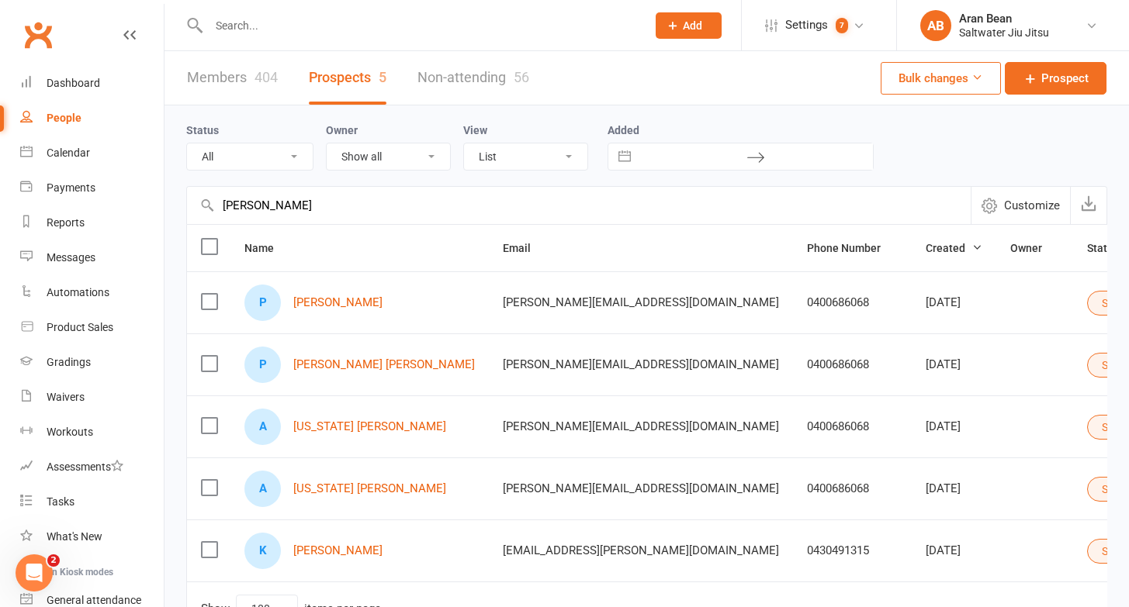
type input "[PERSON_NAME]"
click at [211, 490] on label at bounding box center [209, 488] width 16 height 16
click at [211, 480] on input "checkbox" at bounding box center [209, 480] width 16 height 0
click at [211, 490] on label at bounding box center [209, 488] width 16 height 16
click at [211, 480] on input "checkbox" at bounding box center [209, 480] width 16 height 0
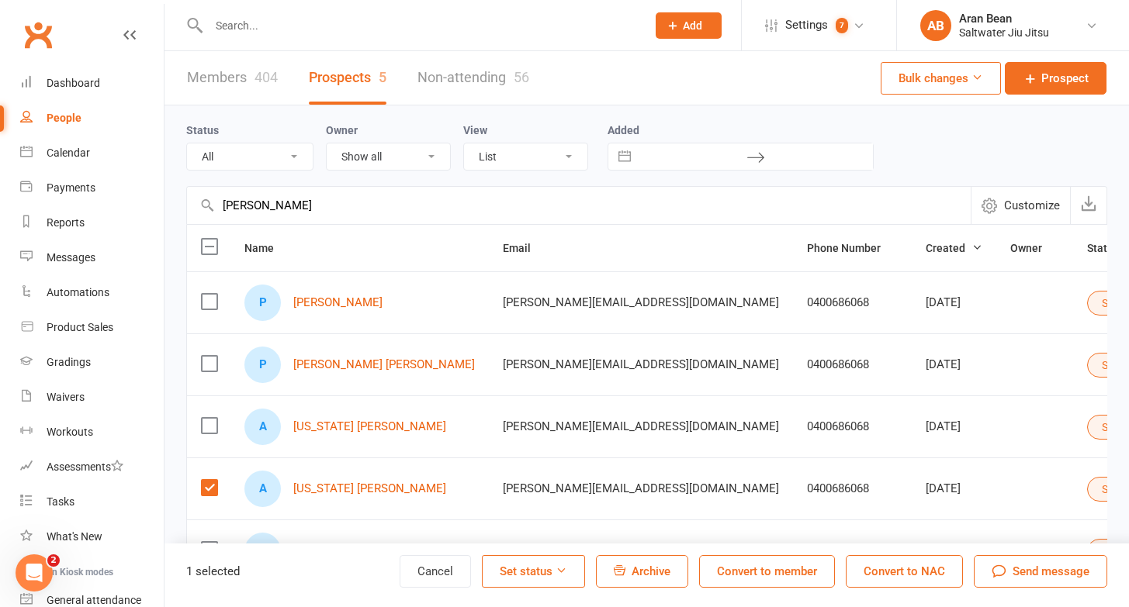
click at [646, 569] on span "Archive" at bounding box center [651, 572] width 39 height 14
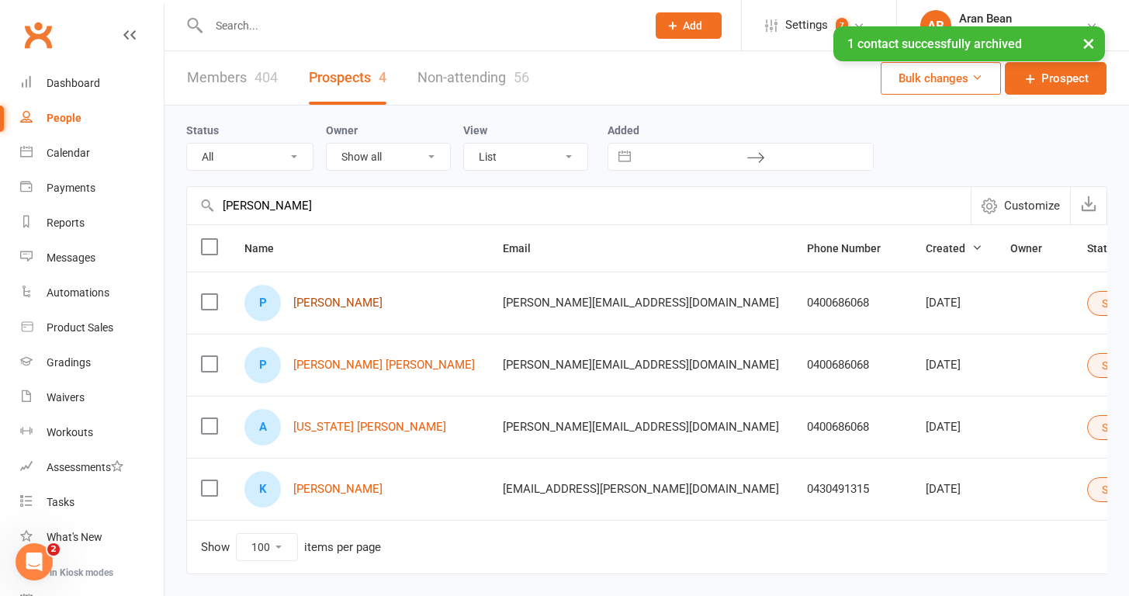
click at [328, 299] on link "[PERSON_NAME]" at bounding box center [337, 302] width 89 height 13
